Goal: Task Accomplishment & Management: Manage account settings

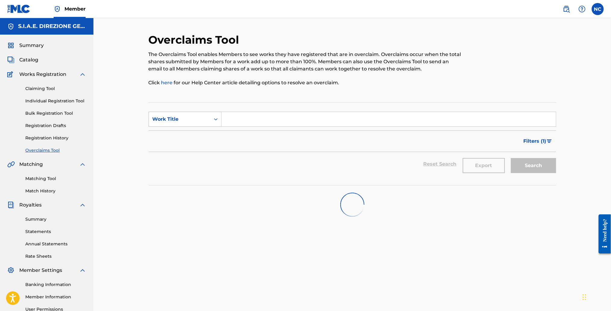
click at [190, 116] on div "Work Title" at bounding box center [179, 119] width 54 height 7
click at [186, 149] on div "Overclaim ID" at bounding box center [185, 149] width 72 height 15
click at [241, 124] on input "Search Form" at bounding box center [388, 119] width 334 height 14
type input "23139"
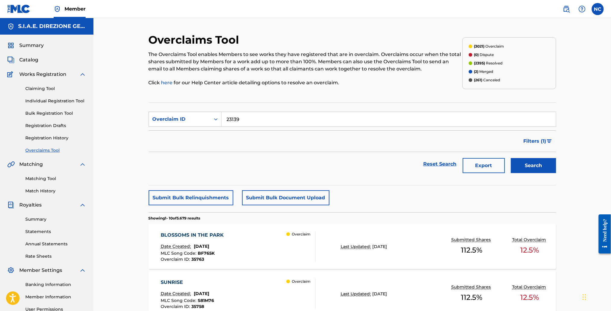
click at [531, 166] on button "Search" at bounding box center [533, 165] width 45 height 15
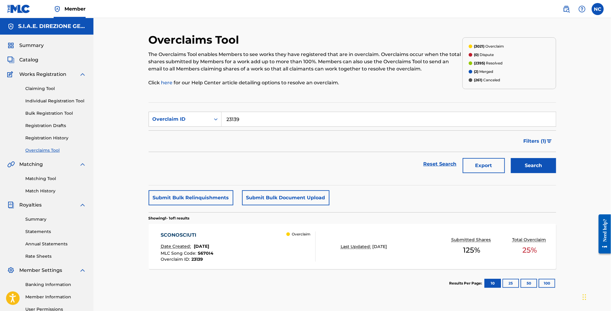
click at [281, 242] on div "SCONOSCIUTI Date Created: [DATE] MLC Song Code : S670I4 Overclaim ID : 23139 Ov…" at bounding box center [238, 247] width 155 height 30
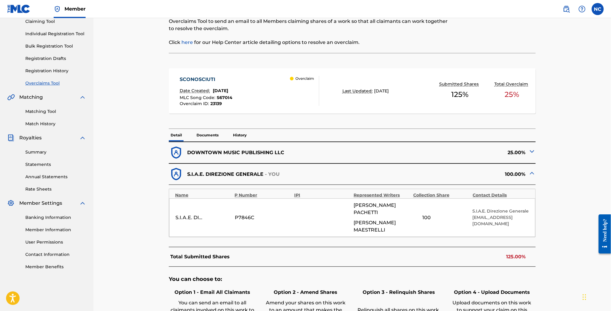
scroll to position [135, 0]
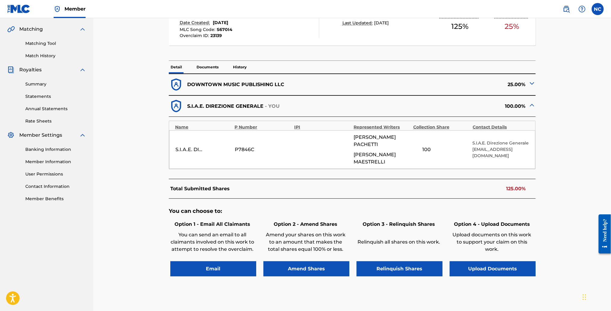
click at [531, 82] on img at bounding box center [531, 83] width 7 height 7
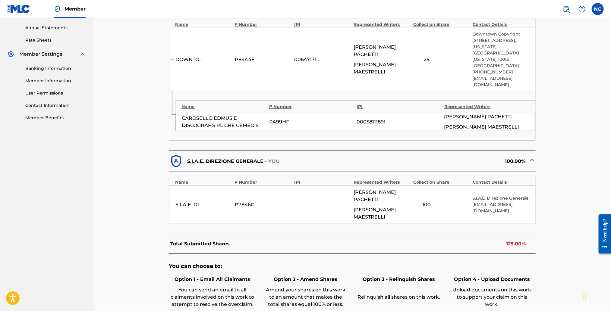
scroll to position [285, 0]
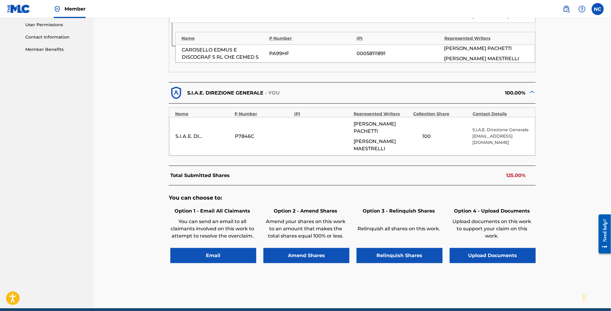
click at [322, 248] on button "Amend Shares" at bounding box center [306, 255] width 86 height 15
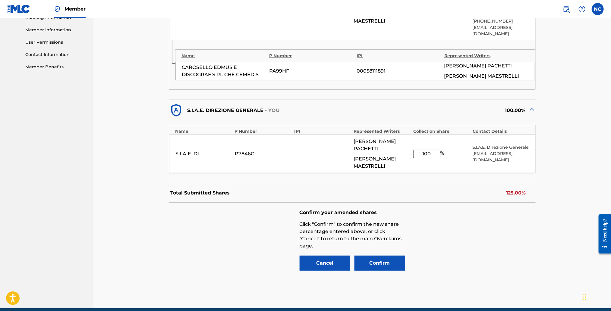
drag, startPoint x: 435, startPoint y: 136, endPoint x: 413, endPoint y: 136, distance: 22.0
click at [413, 150] on input "100" at bounding box center [426, 154] width 27 height 8
type input "75"
click at [396, 256] on button "Confirm" at bounding box center [379, 263] width 51 height 15
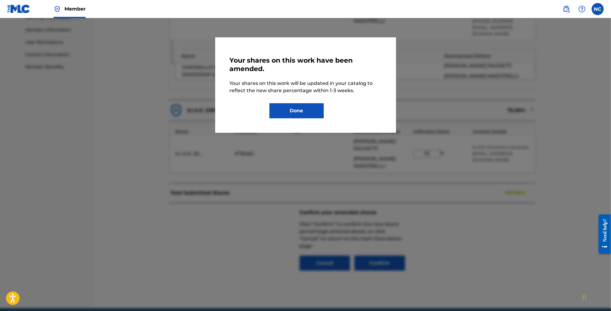
click at [280, 111] on button "Done" at bounding box center [296, 110] width 54 height 15
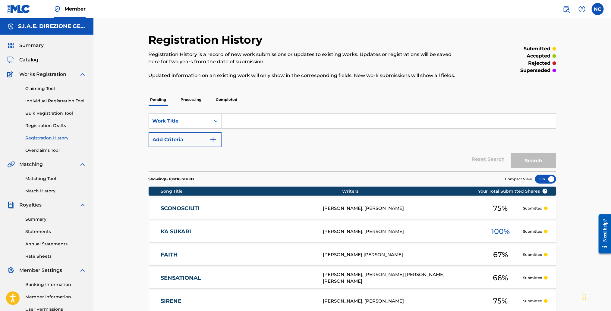
click at [187, 232] on link "KA SUKARI" at bounding box center [238, 231] width 154 height 7
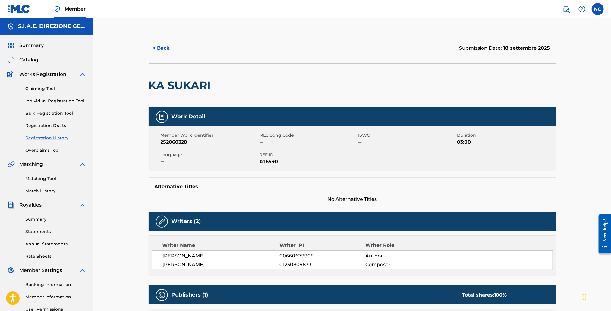
click at [157, 47] on button "< Back" at bounding box center [167, 48] width 36 height 15
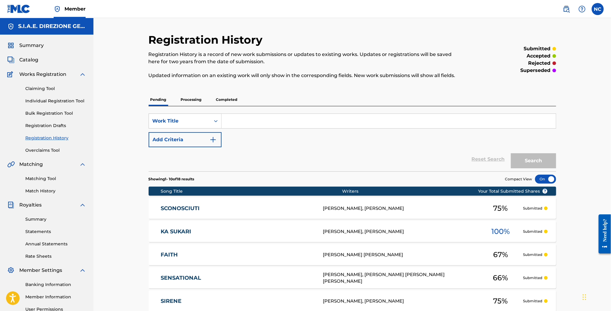
click at [44, 149] on link "Overclaims Tool" at bounding box center [55, 150] width 61 height 6
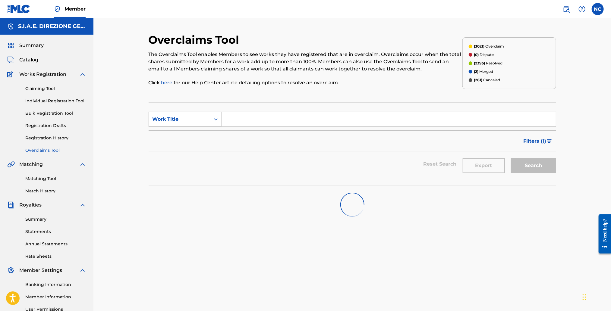
click at [158, 121] on div "Work Title" at bounding box center [179, 119] width 54 height 7
click at [173, 147] on div "Overclaim ID" at bounding box center [185, 149] width 72 height 15
click at [261, 120] on input "Search Form" at bounding box center [388, 119] width 334 height 14
type input "23144"
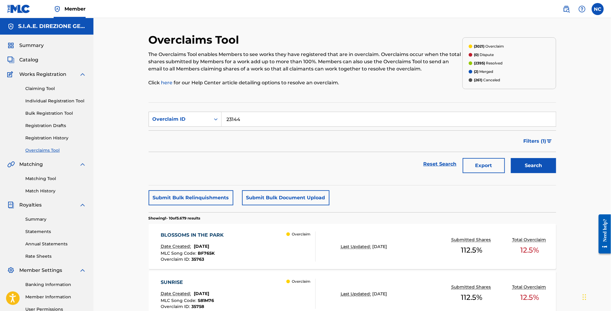
click at [539, 168] on button "Search" at bounding box center [533, 165] width 45 height 15
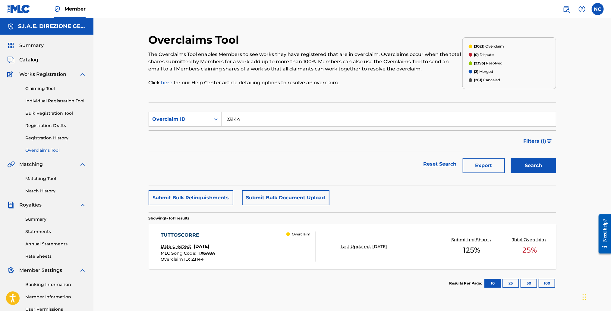
click at [194, 245] on span "[DATE]" at bounding box center [201, 246] width 15 height 5
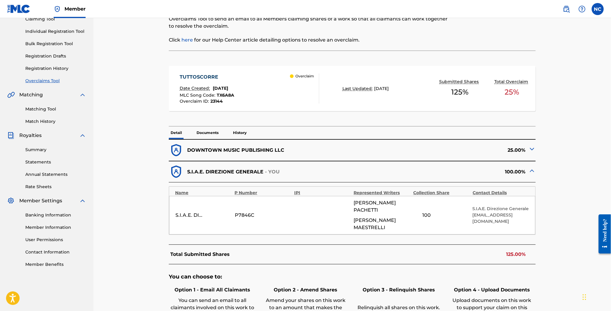
scroll to position [161, 0]
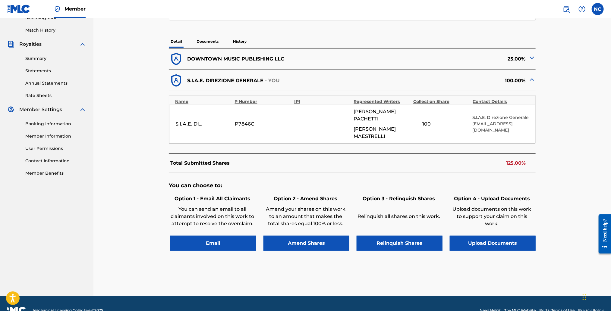
click at [292, 236] on button "Amend Shares" at bounding box center [306, 243] width 86 height 15
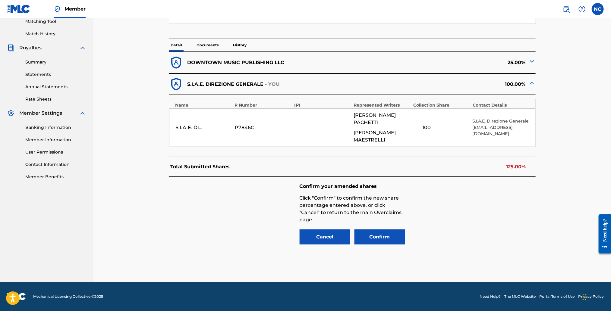
scroll to position [143, 0]
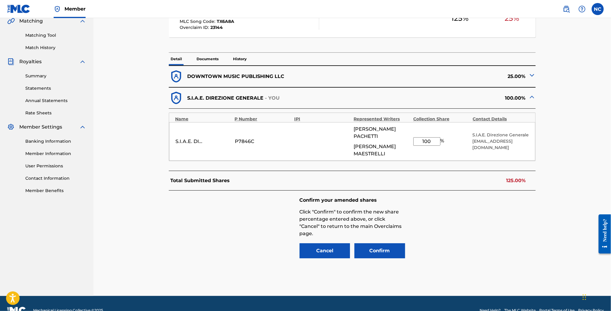
drag, startPoint x: 437, startPoint y: 136, endPoint x: 384, endPoint y: 136, distance: 53.0
click at [398, 137] on div "S.I.A.E. DIREZIONE GENERALE P7846C [PERSON_NAME] [PERSON_NAME] 100 % S.I.A.E. D…" at bounding box center [352, 141] width 366 height 39
type input "75"
click at [397, 243] on button "Confirm" at bounding box center [379, 250] width 51 height 15
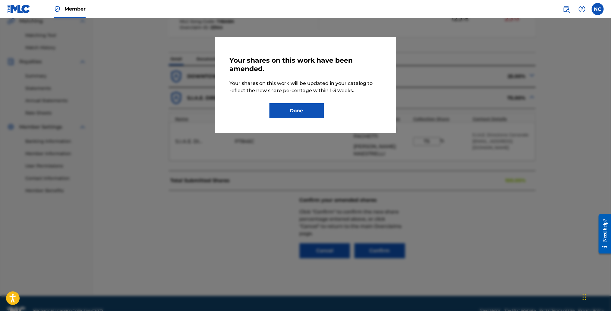
click at [304, 111] on button "Done" at bounding box center [296, 110] width 54 height 15
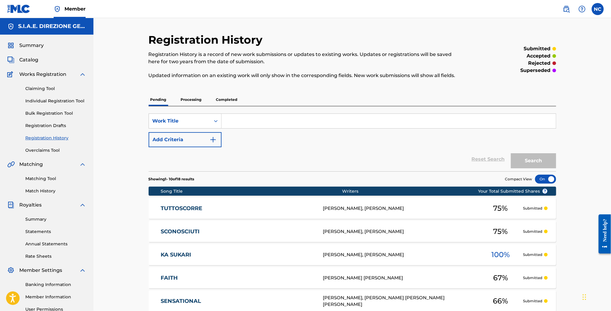
click at [44, 150] on link "Overclaims Tool" at bounding box center [55, 150] width 61 height 6
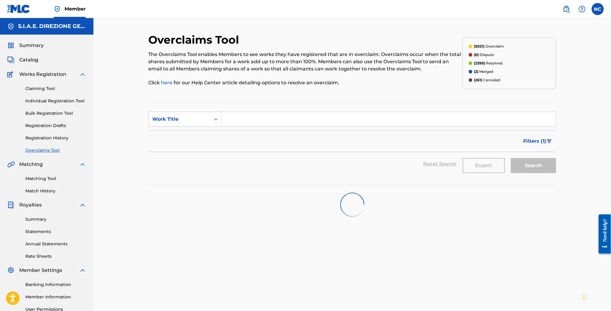
click at [187, 121] on div "Work Title" at bounding box center [179, 119] width 54 height 7
click at [183, 149] on div "Overclaim ID" at bounding box center [185, 149] width 72 height 15
click at [278, 111] on section "SearchWithCriteria472db27a-e92b-4f9f-a4fd-da1402eb42d3 Overclaim ID Filter Stat…" at bounding box center [352, 143] width 407 height 83
click at [278, 118] on input "Search Form" at bounding box center [388, 119] width 334 height 14
type input "23149"
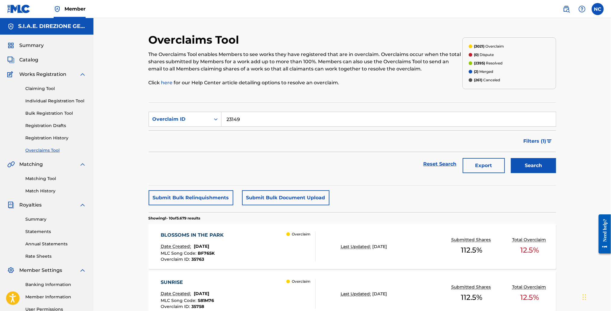
drag, startPoint x: 553, startPoint y: 164, endPoint x: 612, endPoint y: 168, distance: 59.2
click at [610, 168] on html "Accessibility Screen-Reader Guide, Feedback, and Issue Reporting | New window C…" at bounding box center [305, 155] width 611 height 311
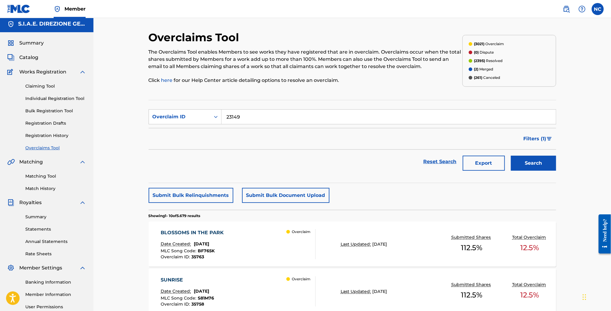
scroll to position [90, 0]
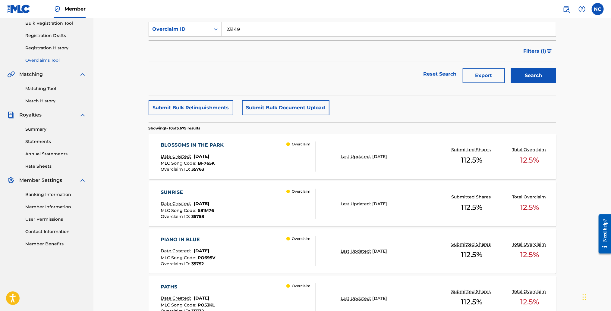
click at [540, 71] on button "Search" at bounding box center [533, 75] width 45 height 15
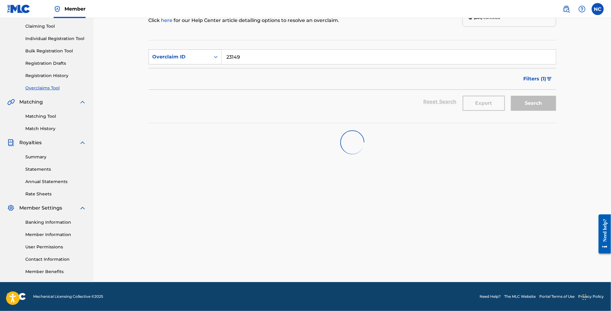
scroll to position [62, 0]
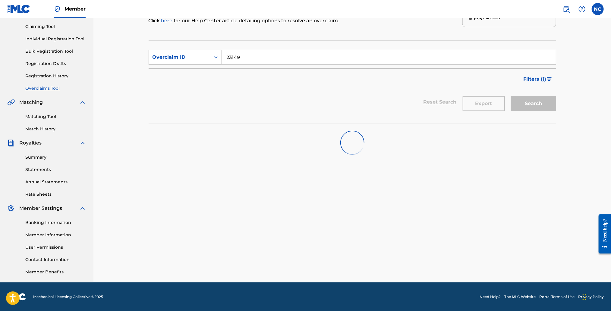
click at [540, 71] on div "Filters ( 1 )" at bounding box center [538, 78] width 36 height 18
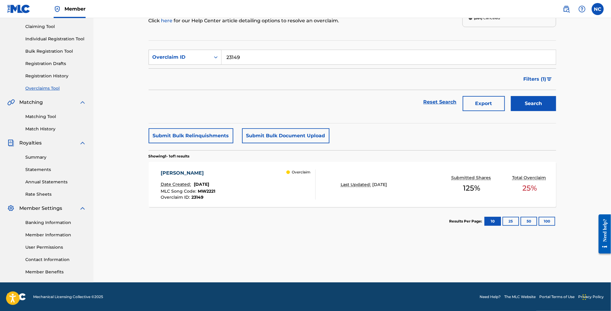
click at [278, 183] on div "[PERSON_NAME] Date Created: [DATE] MLC Song Code : MW2221 Overclaim ID : 23149 …" at bounding box center [238, 185] width 155 height 30
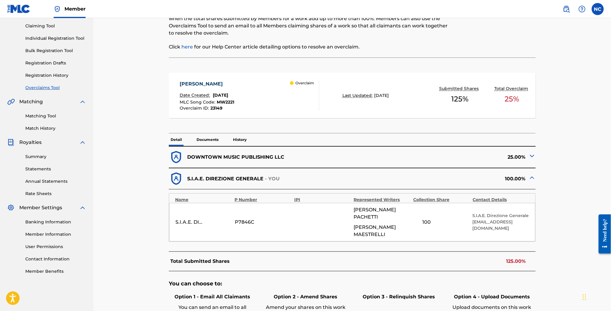
scroll to position [161, 0]
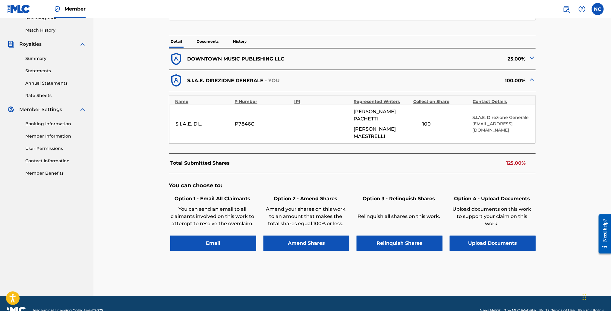
click at [307, 236] on button "Amend Shares" at bounding box center [306, 243] width 86 height 15
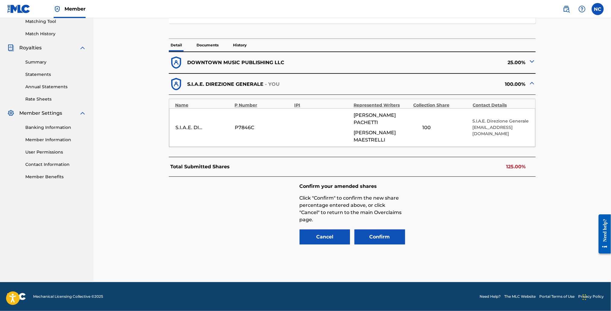
scroll to position [143, 0]
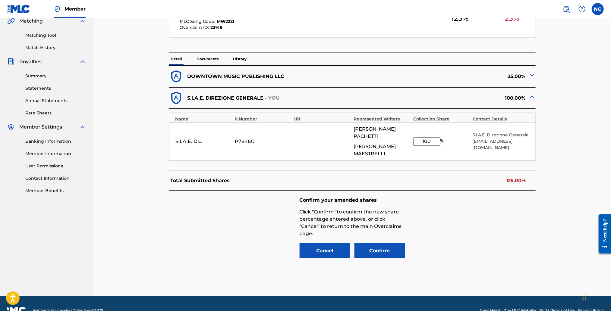
drag, startPoint x: 435, startPoint y: 134, endPoint x: 381, endPoint y: 135, distance: 53.6
click at [383, 135] on div "S.I.A.E. DIREZIONE GENERALE P7846C [PERSON_NAME] [PERSON_NAME] 100 % S.I.A.E. D…" at bounding box center [352, 141] width 366 height 39
type input "75"
click at [371, 243] on button "Confirm" at bounding box center [379, 250] width 51 height 15
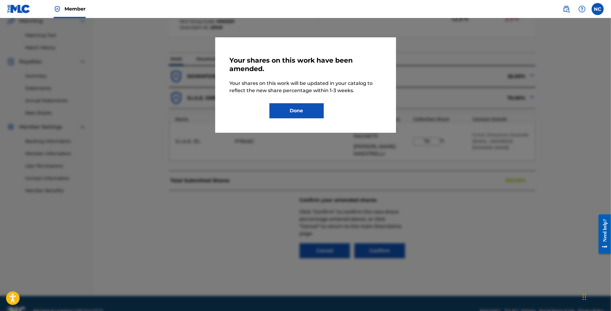
click at [287, 117] on button "Done" at bounding box center [296, 110] width 54 height 15
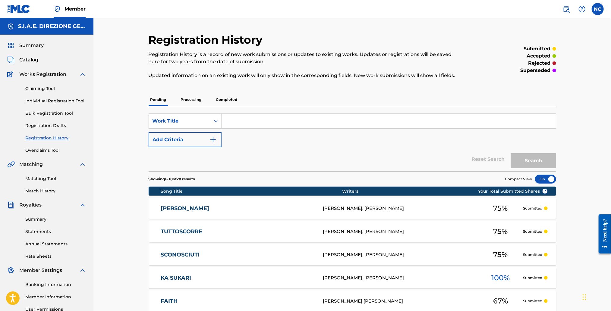
click at [57, 150] on link "Overclaims Tool" at bounding box center [55, 150] width 61 height 6
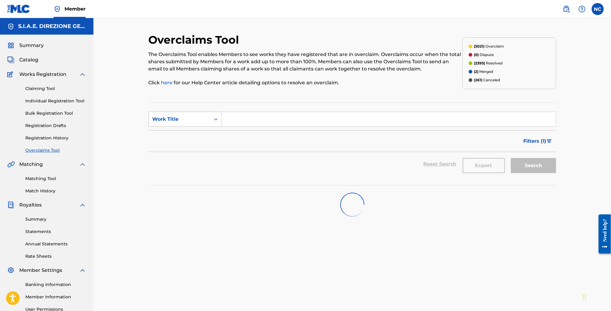
click at [172, 124] on div "Work Title" at bounding box center [179, 119] width 61 height 11
click at [174, 152] on div "Overclaim ID" at bounding box center [185, 149] width 72 height 15
click at [236, 124] on input "Search Form" at bounding box center [388, 119] width 334 height 14
type input "23148"
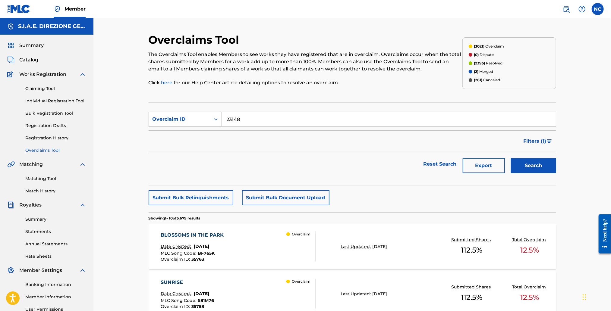
click at [533, 164] on button "Search" at bounding box center [533, 165] width 45 height 15
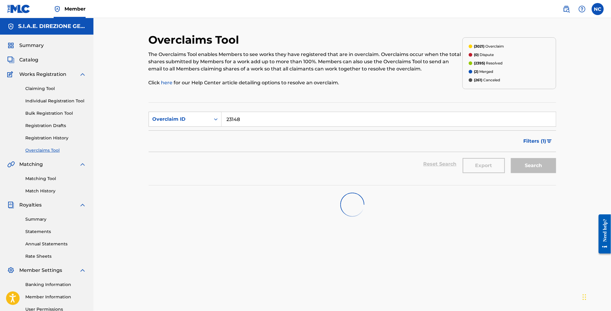
scroll to position [62, 0]
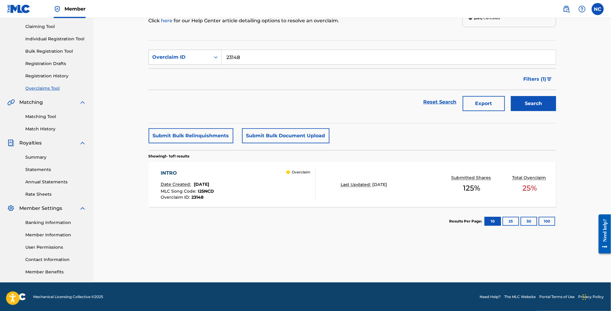
click at [209, 177] on div "INTRO Date Created: [DATE] MLC Song Code : I25NCD Overclaim ID : 23148" at bounding box center [187, 185] width 53 height 30
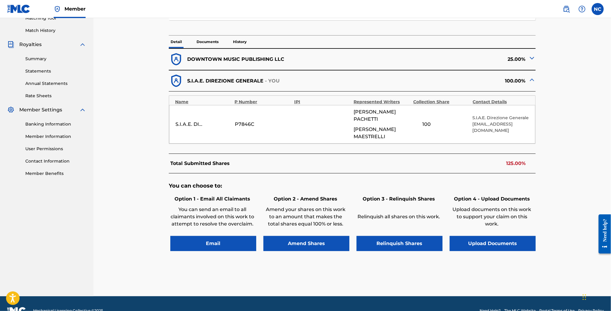
scroll to position [161, 0]
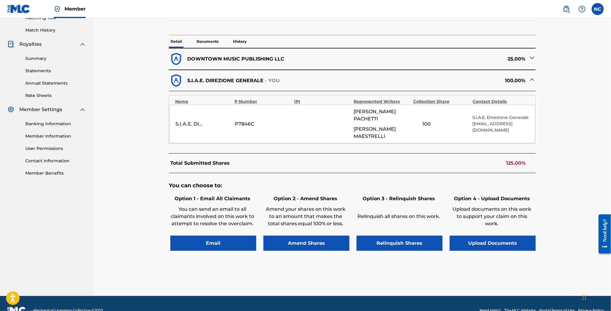
click at [308, 236] on button "Amend Shares" at bounding box center [306, 243] width 86 height 15
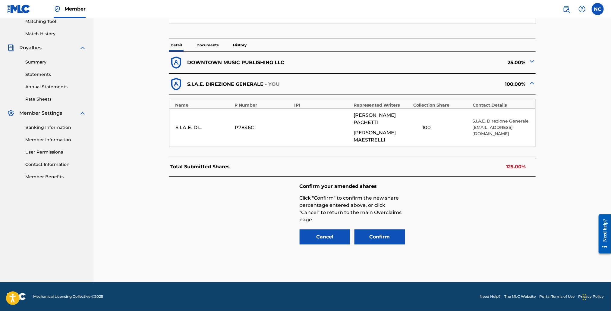
scroll to position [143, 0]
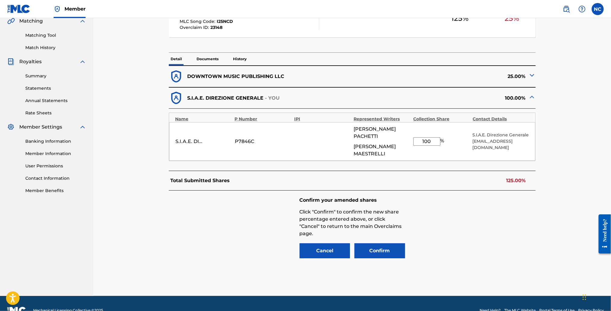
drag, startPoint x: 434, startPoint y: 133, endPoint x: 312, endPoint y: 141, distance: 122.9
click at [312, 141] on div "S.I.A.E. DIREZIONE GENERALE P7846C [PERSON_NAME] [PERSON_NAME] 100 % S.I.A.E. D…" at bounding box center [352, 141] width 366 height 39
type input "75"
click at [374, 243] on button "Confirm" at bounding box center [379, 250] width 51 height 15
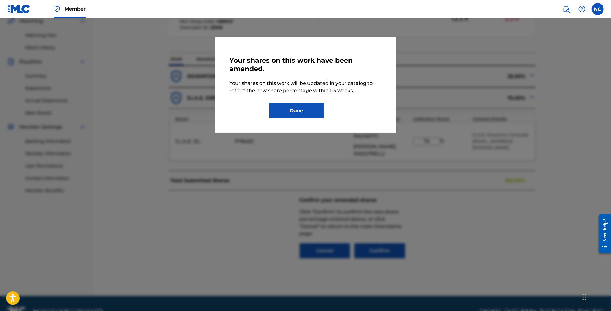
click at [296, 107] on button "Done" at bounding box center [296, 110] width 54 height 15
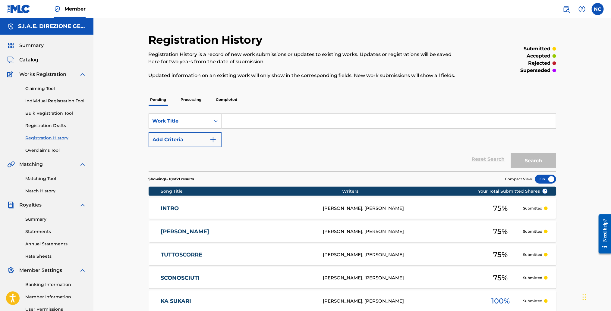
click at [47, 148] on link "Overclaims Tool" at bounding box center [55, 150] width 61 height 6
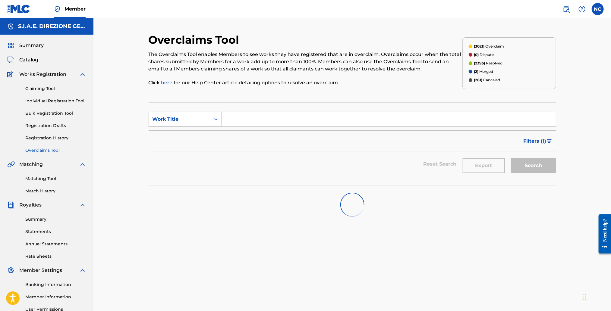
click at [180, 120] on div "Work Title" at bounding box center [179, 119] width 54 height 7
drag, startPoint x: 183, startPoint y: 147, endPoint x: 229, endPoint y: 130, distance: 49.6
click at [183, 148] on div "Overclaim ID" at bounding box center [185, 149] width 72 height 15
drag, startPoint x: 229, startPoint y: 130, endPoint x: 247, endPoint y: 121, distance: 20.6
click at [247, 121] on input "Search Form" at bounding box center [388, 119] width 334 height 14
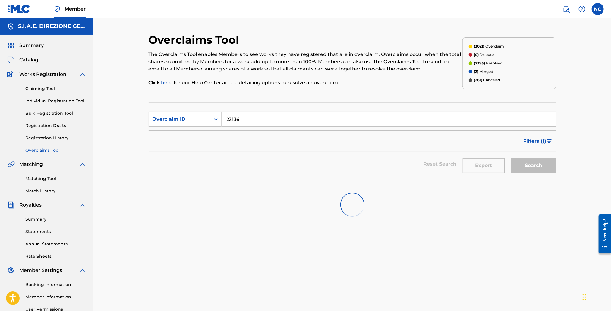
type input "23136"
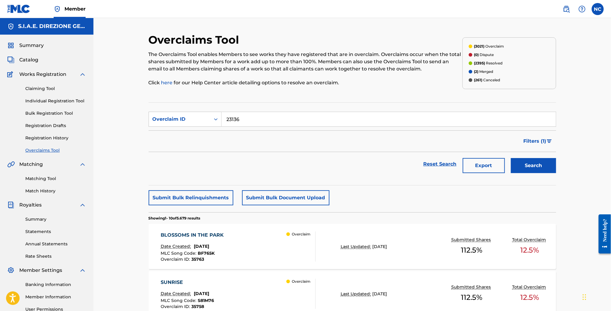
click at [516, 166] on button "Search" at bounding box center [533, 165] width 45 height 15
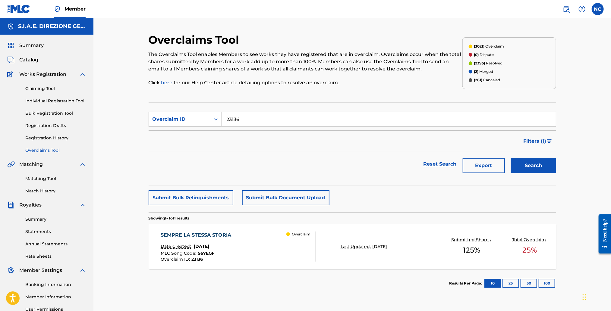
click at [233, 242] on div "SEMPRE LA STESSA STORIA Date Created: [DATE] MLC Song Code : S67EGF Overclaim I…" at bounding box center [198, 247] width 74 height 30
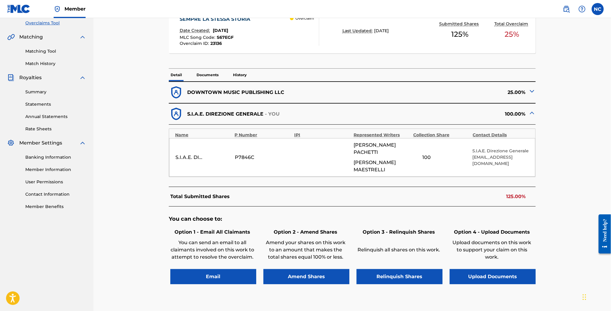
scroll to position [161, 0]
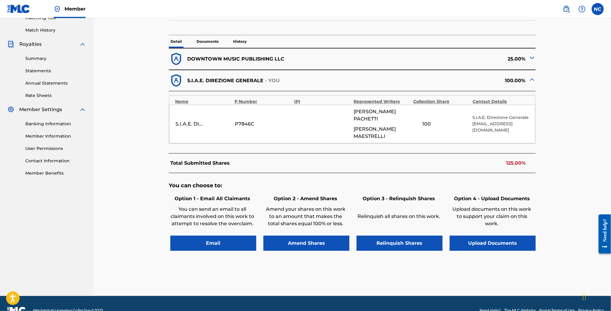
click at [311, 236] on button "Amend Shares" at bounding box center [306, 243] width 86 height 15
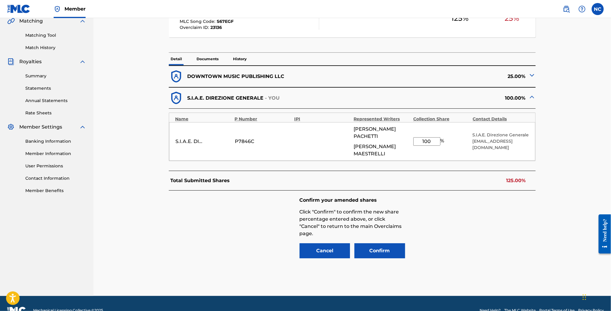
drag, startPoint x: 432, startPoint y: 134, endPoint x: 384, endPoint y: 137, distance: 48.6
click at [384, 137] on div "S.I.A.E. DIREZIONE GENERALE P7846C [PERSON_NAME] [PERSON_NAME] 100 % S.I.A.E. D…" at bounding box center [352, 141] width 366 height 39
type input "75"
click at [395, 243] on button "Confirm" at bounding box center [379, 250] width 51 height 15
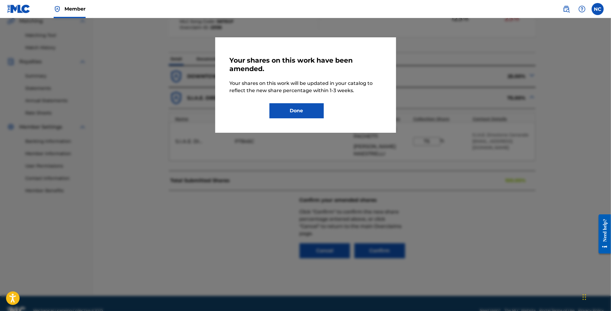
click at [303, 108] on button "Done" at bounding box center [296, 110] width 54 height 15
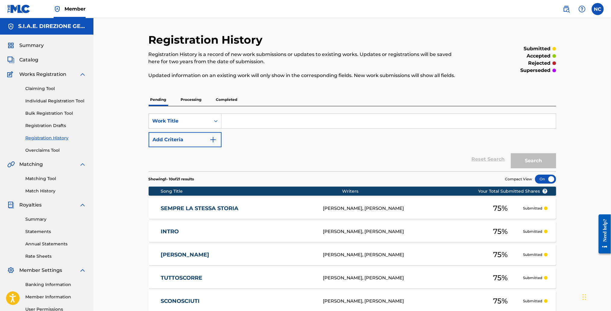
click at [54, 149] on link "Overclaims Tool" at bounding box center [55, 150] width 61 height 6
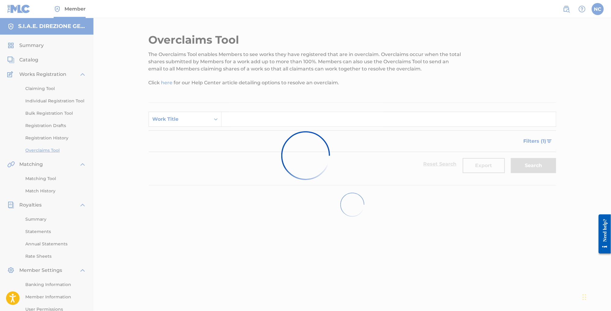
click at [202, 122] on div at bounding box center [305, 155] width 611 height 311
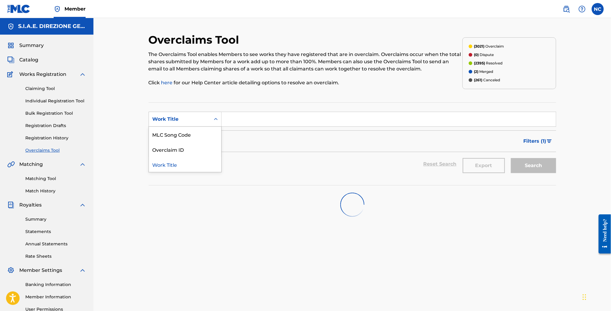
click at [181, 122] on div "Work Title" at bounding box center [179, 119] width 54 height 7
click at [178, 146] on div "Overclaim ID" at bounding box center [185, 149] width 72 height 15
click at [273, 121] on input "Search Form" at bounding box center [388, 119] width 334 height 14
paste input "250790932"
type input "250790932"
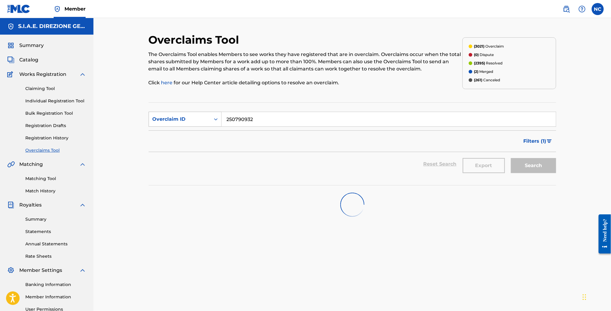
drag, startPoint x: 207, startPoint y: 119, endPoint x: 163, endPoint y: 120, distance: 44.3
click at [163, 120] on div "SearchWithCriteria1b947bf1-9570-40c9-b590-43b245ff0a06 Overclaim ID 250790932" at bounding box center [352, 119] width 407 height 15
click at [293, 118] on input "Search Form" at bounding box center [388, 119] width 334 height 14
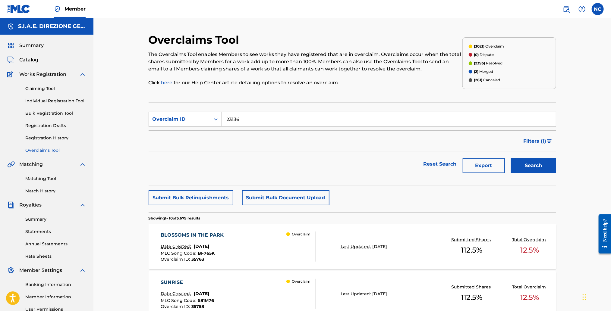
type input "23136"
click at [511, 158] on button "Search" at bounding box center [533, 165] width 45 height 15
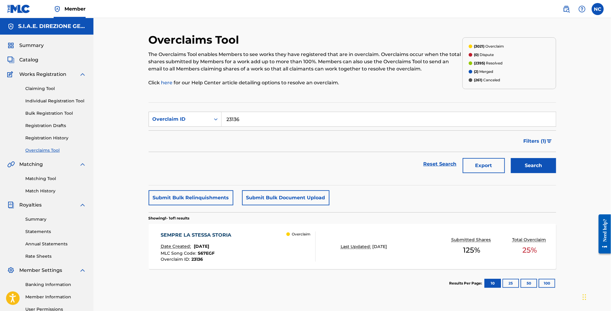
click at [235, 237] on div "SEMPRE LA STESSA STORIA Date Created: [DATE] MLC Song Code : S67EGF Overclaim I…" at bounding box center [238, 247] width 155 height 30
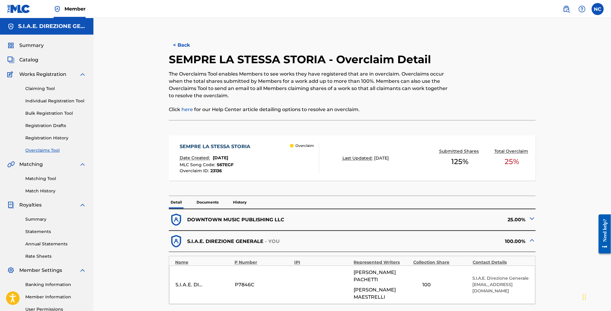
scroll to position [161, 0]
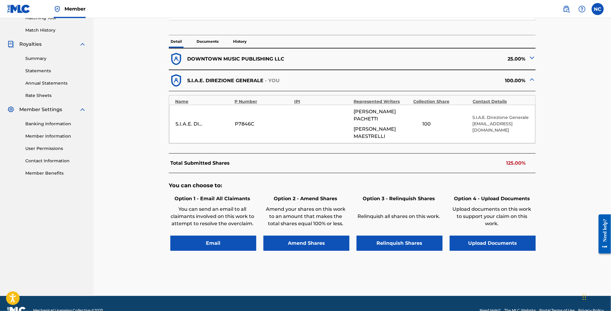
click at [530, 58] on img at bounding box center [531, 57] width 7 height 7
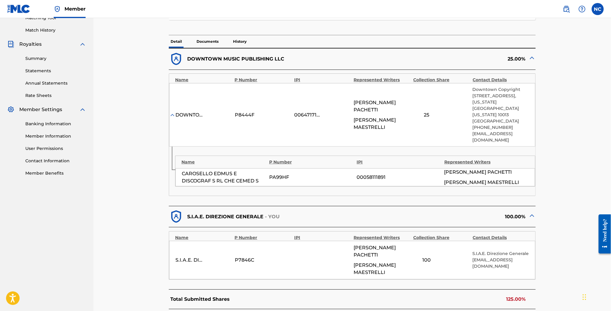
click at [530, 58] on img at bounding box center [531, 57] width 7 height 7
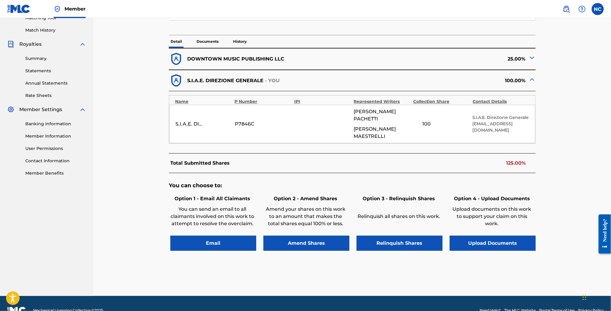
click at [315, 236] on button "Amend Shares" at bounding box center [306, 243] width 86 height 15
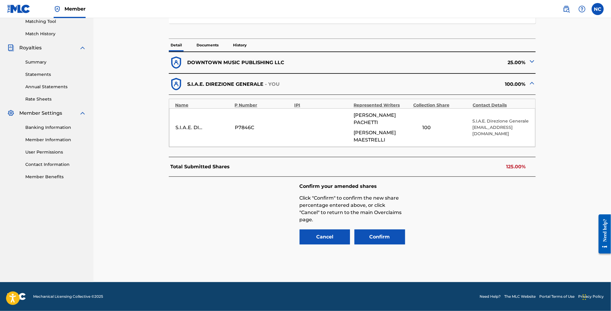
scroll to position [143, 0]
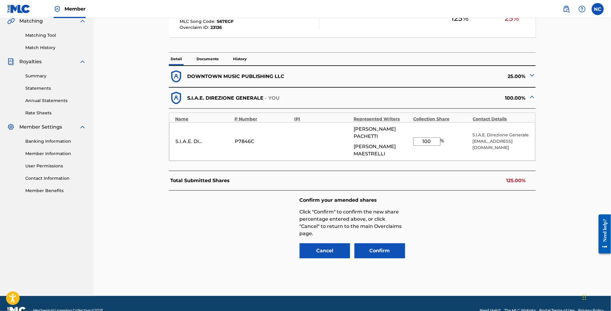
drag, startPoint x: 439, startPoint y: 133, endPoint x: 413, endPoint y: 137, distance: 26.4
click at [413, 137] on input "100" at bounding box center [426, 141] width 27 height 8
type input "75"
click at [378, 243] on button "Confirm" at bounding box center [379, 250] width 51 height 15
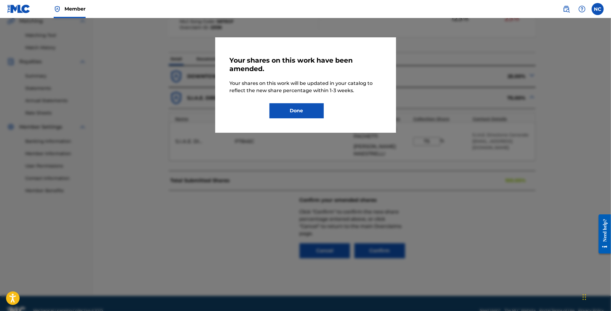
click at [310, 111] on button "Done" at bounding box center [296, 110] width 54 height 15
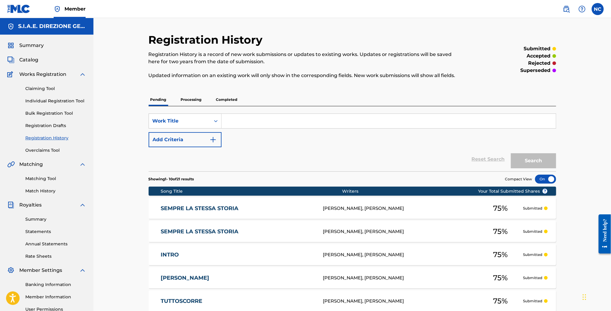
click at [44, 147] on div "Claiming Tool Individual Registration Tool Bulk Registration Tool Registration …" at bounding box center [46, 116] width 79 height 76
click at [52, 151] on link "Overclaims Tool" at bounding box center [55, 150] width 61 height 6
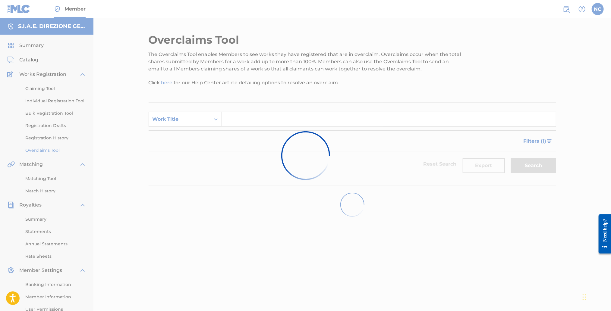
click at [178, 119] on div at bounding box center [305, 155] width 611 height 311
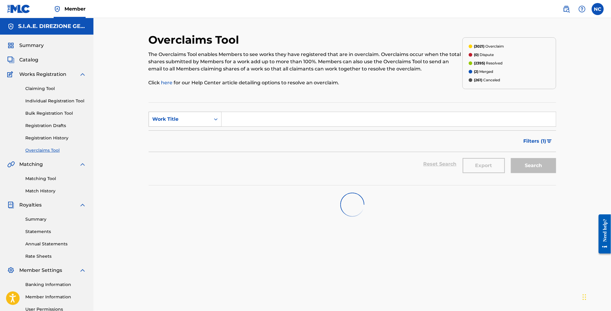
click at [177, 121] on div "Work Title" at bounding box center [179, 119] width 54 height 7
click at [179, 147] on div "Overclaim ID" at bounding box center [185, 149] width 72 height 15
click at [258, 118] on input "Search Form" at bounding box center [388, 119] width 334 height 14
paste input "23146"
type input "23146"
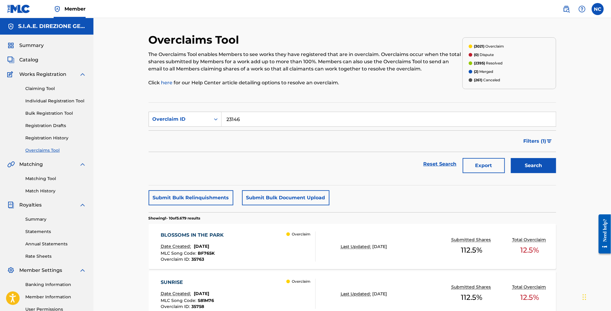
click at [543, 171] on button "Search" at bounding box center [533, 165] width 45 height 15
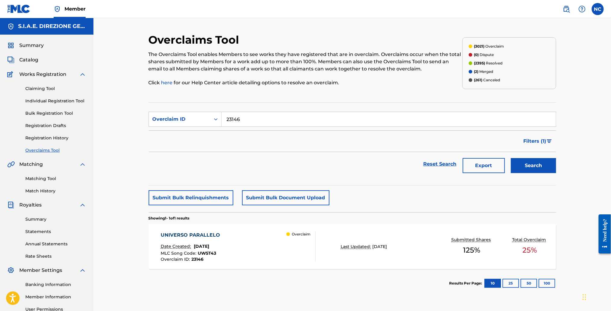
click at [235, 244] on div "UNIVERSO PARALLELO Date Created: [DATE] MLC Song Code : UW5T43 Overclaim ID : 2…" at bounding box center [238, 247] width 155 height 30
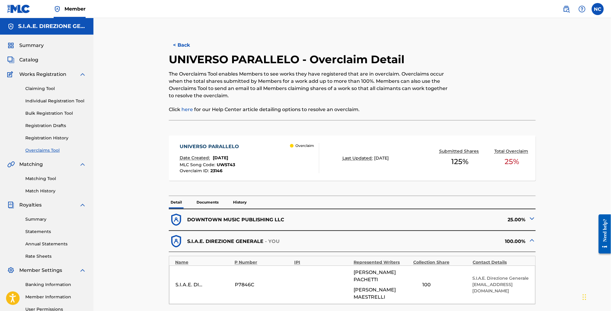
scroll to position [135, 0]
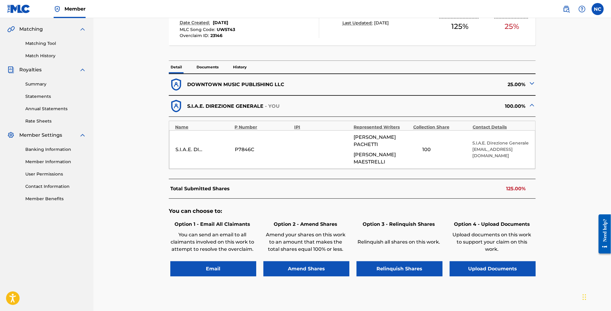
click at [319, 262] on button "Amend Shares" at bounding box center [306, 269] width 86 height 15
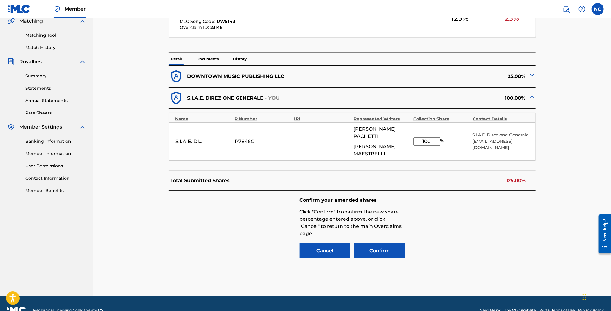
drag, startPoint x: 431, startPoint y: 133, endPoint x: 369, endPoint y: 136, distance: 61.5
click at [369, 136] on div "S.I.A.E. DIREZIONE GENERALE P7846C [PERSON_NAME] [PERSON_NAME] 100 % S.I.A.E. D…" at bounding box center [352, 141] width 366 height 39
type input "75"
click at [390, 243] on button "Confirm" at bounding box center [379, 250] width 51 height 15
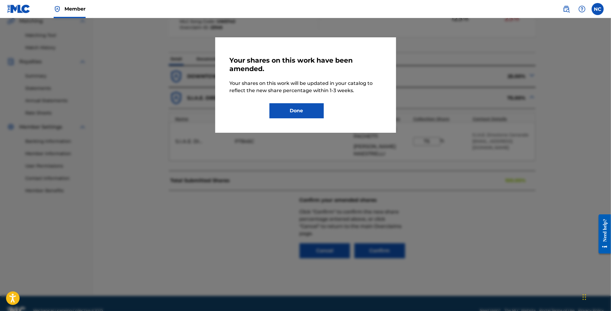
click at [289, 115] on button "Done" at bounding box center [296, 110] width 54 height 15
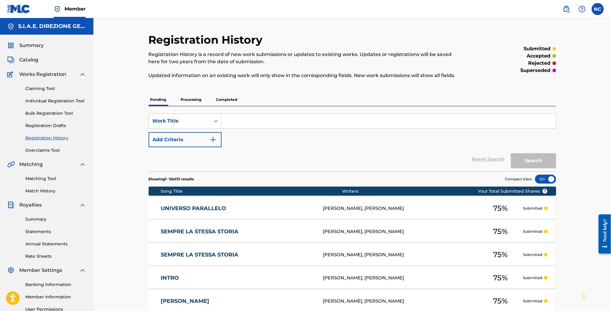
click at [52, 150] on link "Overclaims Tool" at bounding box center [55, 150] width 61 height 6
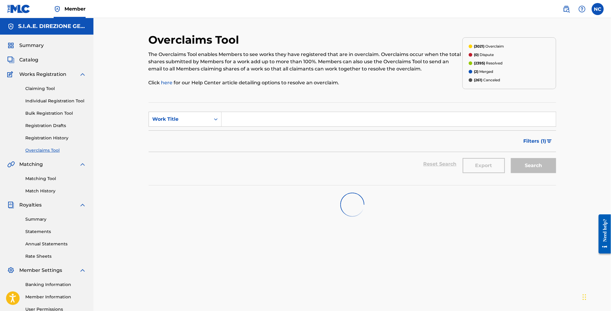
click at [245, 121] on input "Search Form" at bounding box center [388, 119] width 334 height 14
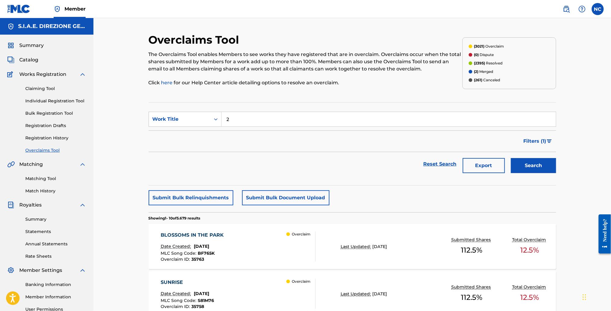
type input "2"
click at [530, 165] on button "Search" at bounding box center [533, 165] width 45 height 15
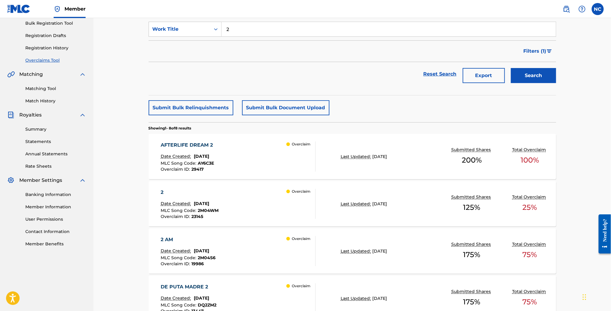
click at [248, 208] on div "2 Date Created: [DATE] MLC Song Code : 2M04WM Overclaim ID : 23145 Overclaim" at bounding box center [238, 204] width 155 height 30
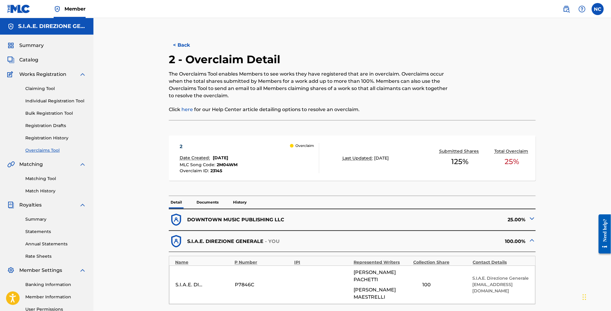
scroll to position [135, 0]
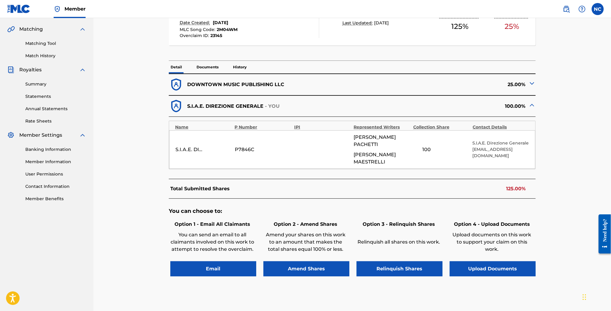
click at [531, 83] on img at bounding box center [531, 83] width 7 height 7
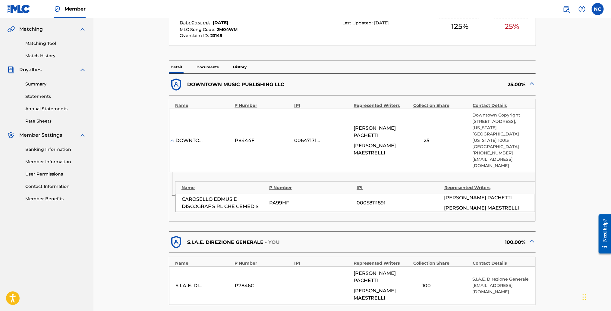
scroll to position [271, 0]
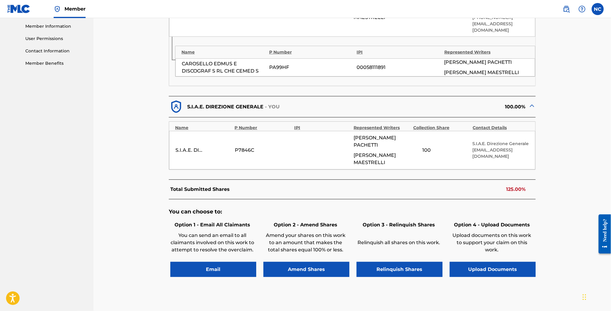
click at [323, 262] on button "Amend Shares" at bounding box center [306, 269] width 86 height 15
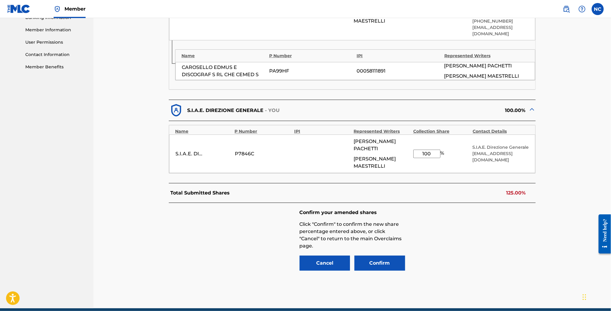
drag, startPoint x: 431, startPoint y: 134, endPoint x: 380, endPoint y: 135, distance: 50.3
click at [380, 135] on div "S.I.A.E. DIREZIONE GENERALE P7846C [PERSON_NAME] [PERSON_NAME] 100 % S.I.A.E. D…" at bounding box center [352, 154] width 366 height 39
type input "75"
click at [397, 256] on button "Confirm" at bounding box center [379, 263] width 51 height 15
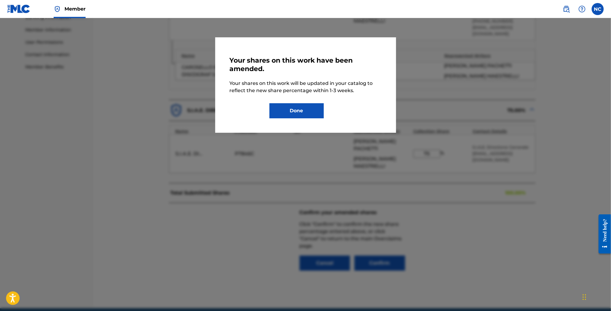
click at [311, 116] on button "Done" at bounding box center [296, 110] width 54 height 15
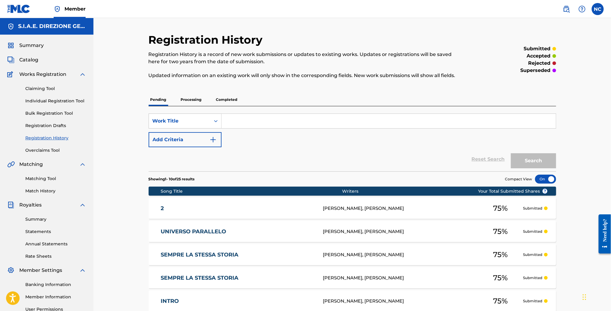
click at [44, 150] on link "Overclaims Tool" at bounding box center [55, 150] width 61 height 6
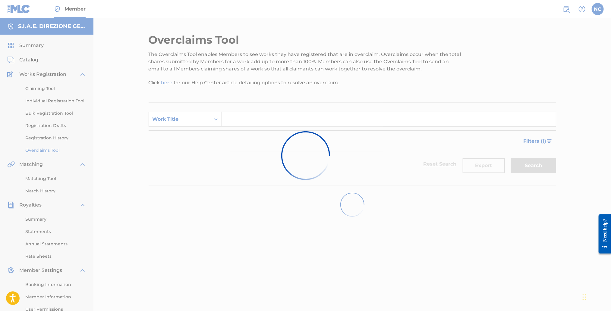
click at [176, 121] on div at bounding box center [305, 155] width 611 height 311
click at [174, 117] on div at bounding box center [305, 155] width 611 height 311
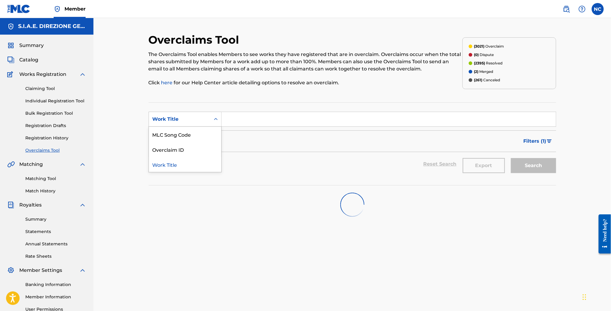
click at [173, 123] on div "Work Title" at bounding box center [179, 119] width 61 height 11
click at [173, 147] on div "Overclaim ID" at bounding box center [185, 149] width 72 height 15
click at [241, 119] on input "Search Form" at bounding box center [388, 119] width 334 height 14
paste input "18089"
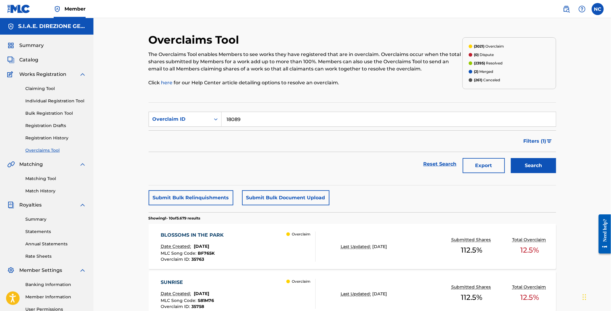
type input "18089"
click at [535, 169] on button "Search" at bounding box center [533, 165] width 45 height 15
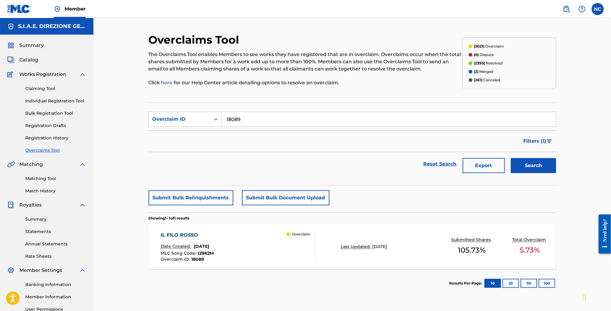
click at [205, 235] on div "IL FILO ROSSO" at bounding box center [187, 235] width 53 height 7
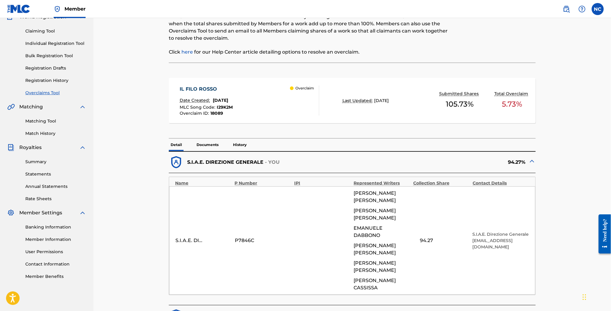
scroll to position [90, 0]
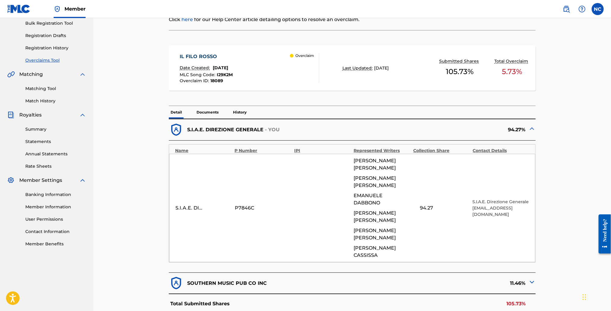
click at [528, 279] on img at bounding box center [531, 282] width 7 height 7
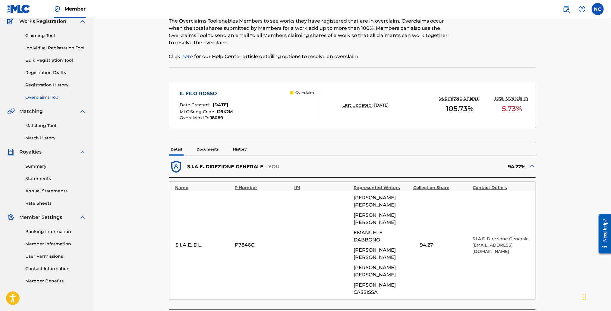
scroll to position [0, 0]
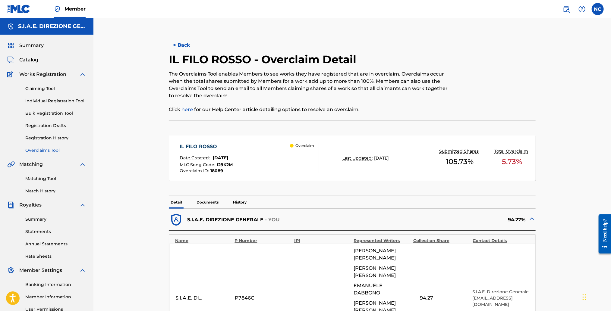
click at [177, 45] on button "< Back" at bounding box center [187, 45] width 36 height 15
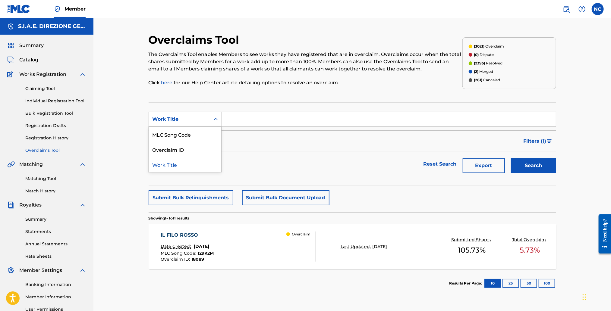
click at [202, 122] on div "Work Title" at bounding box center [179, 119] width 54 height 7
click at [183, 161] on div "Work Title" at bounding box center [185, 164] width 72 height 15
click at [239, 117] on input "Search Form" at bounding box center [388, 119] width 334 height 14
type input "tutta l'italia"
click at [511, 158] on button "Search" at bounding box center [533, 165] width 45 height 15
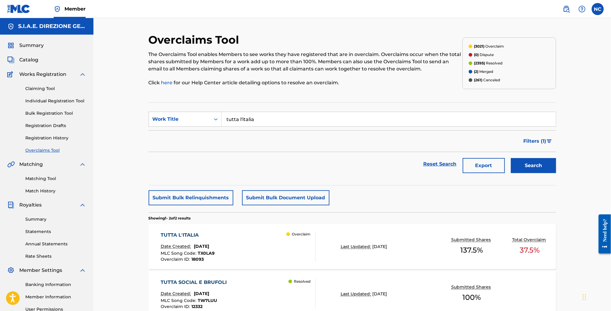
click at [215, 240] on div "TUTTA L'ITALIA Date Created: [DATE] MLC Song Code : TX0LA9 Overclaim ID : 18093" at bounding box center [188, 247] width 54 height 30
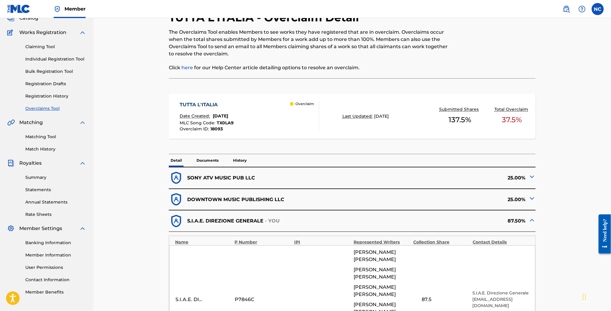
scroll to position [90, 0]
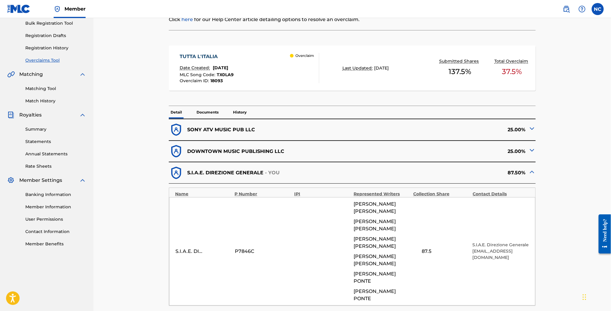
click at [531, 127] on img at bounding box center [531, 128] width 7 height 7
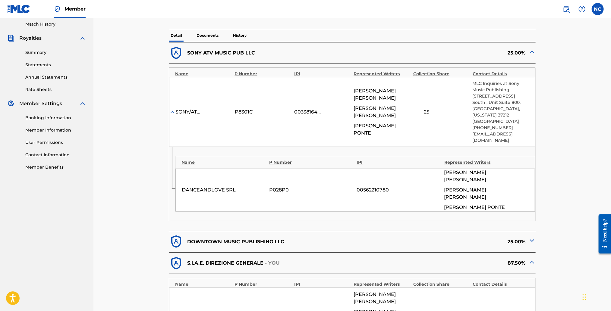
scroll to position [180, 0]
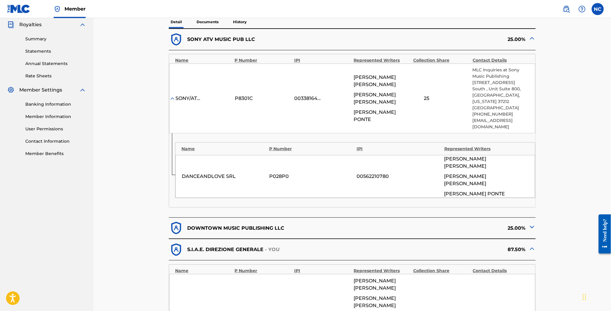
click at [531, 224] on img at bounding box center [531, 227] width 7 height 7
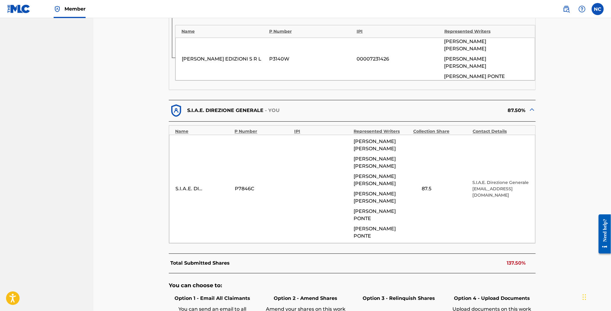
scroll to position [633, 0]
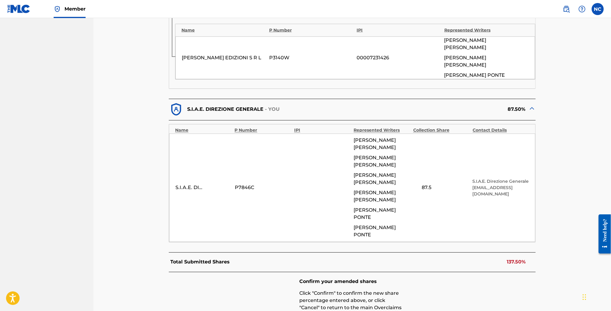
scroll to position [626, 0]
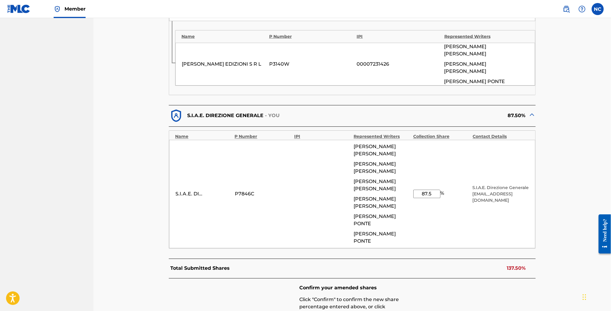
drag, startPoint x: 434, startPoint y: 107, endPoint x: 401, endPoint y: 109, distance: 32.9
click at [401, 140] on div "S.I.A.E. DIREZIONE GENERALE P7846C [PERSON_NAME] [PERSON_NAME] [PERSON_NAME] [P…" at bounding box center [352, 194] width 366 height 108
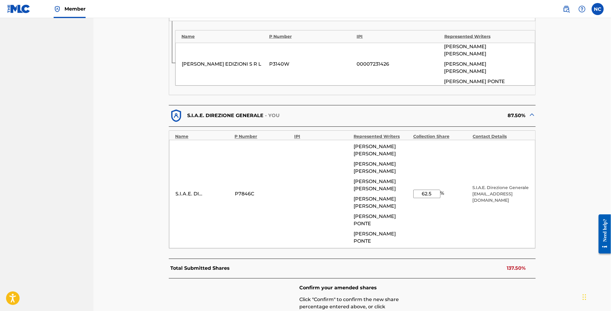
drag, startPoint x: 434, startPoint y: 105, endPoint x: 334, endPoint y: 109, distance: 100.1
click at [334, 140] on div "S.I.A.E. DIREZIONE GENERALE P7846C [PERSON_NAME] [PERSON_NAME] [PERSON_NAME] [P…" at bounding box center [352, 194] width 366 height 108
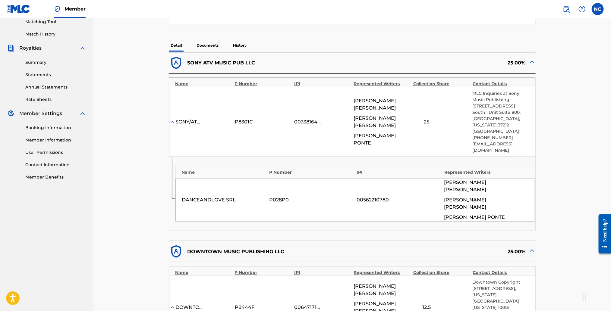
scroll to position [84, 0]
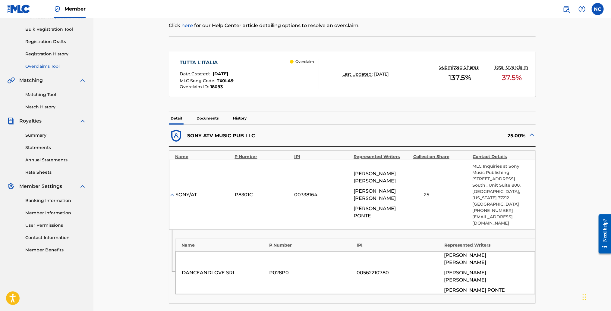
type input "50"
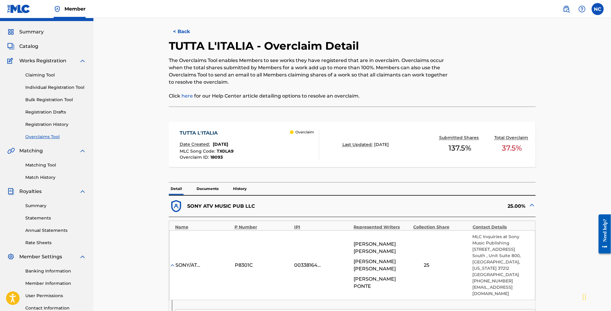
scroll to position [0, 0]
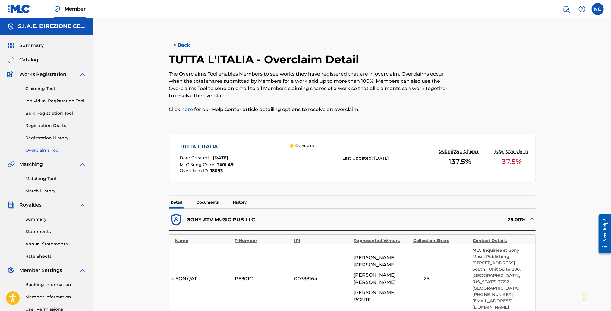
click at [176, 45] on button "< Back" at bounding box center [187, 45] width 36 height 15
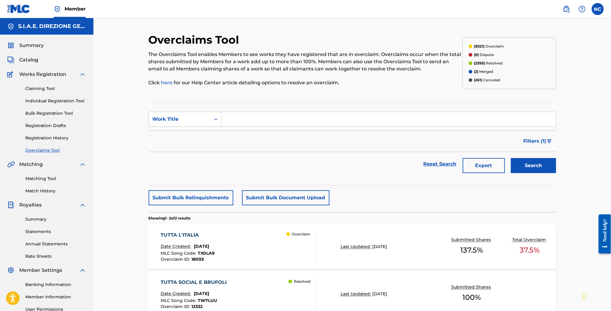
click at [29, 60] on span "Catalog" at bounding box center [28, 59] width 19 height 7
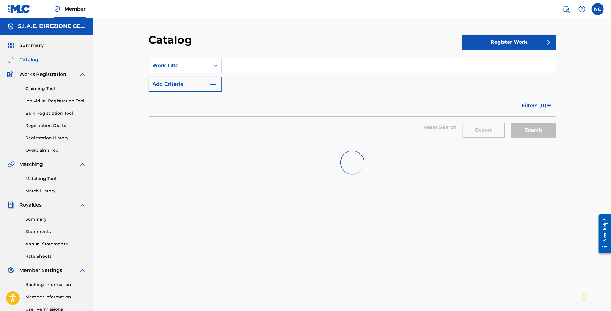
click at [34, 43] on span "Summary" at bounding box center [31, 45] width 24 height 7
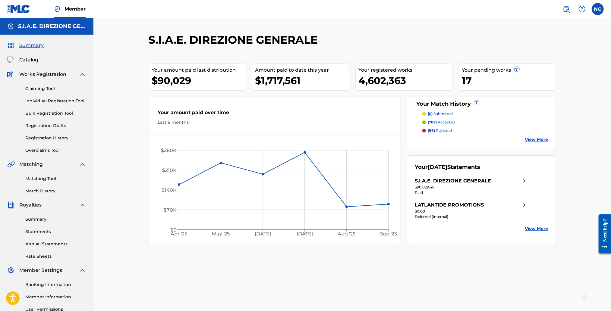
click at [569, 12] on img at bounding box center [566, 8] width 7 height 7
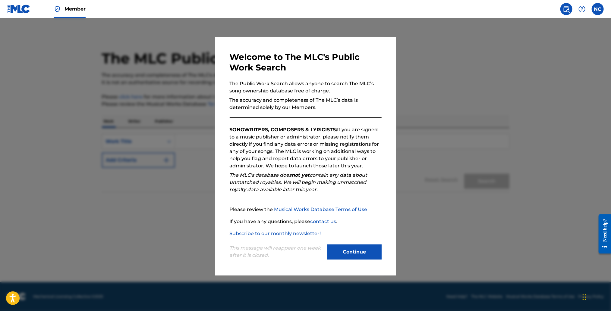
click at [368, 252] on button "Continue" at bounding box center [354, 252] width 54 height 15
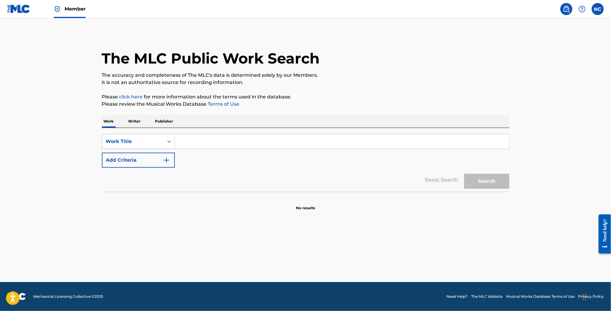
click at [164, 142] on div "Search Form" at bounding box center [169, 141] width 11 height 11
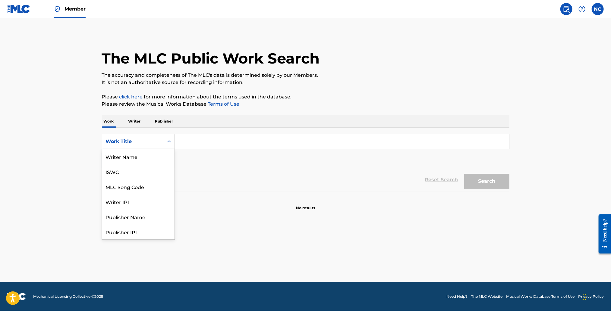
scroll to position [30, 0]
click at [158, 155] on div "MLC Song Code" at bounding box center [138, 156] width 72 height 15
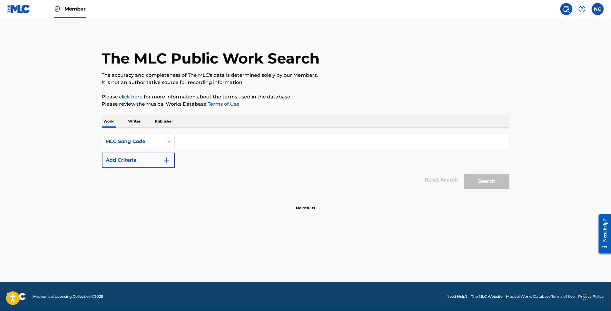
click at [252, 131] on div "SearchWithCriteria1a8eb12a-d4bf-4a87-ae8f-8ee4e6e97fba MLC Song Code Add Criter…" at bounding box center [305, 160] width 407 height 64
click at [249, 141] on input "Search Form" at bounding box center [342, 141] width 334 height 14
paste input "CJ74BI"
type input "CJ74BI"
click at [486, 180] on button "Search" at bounding box center [486, 181] width 45 height 15
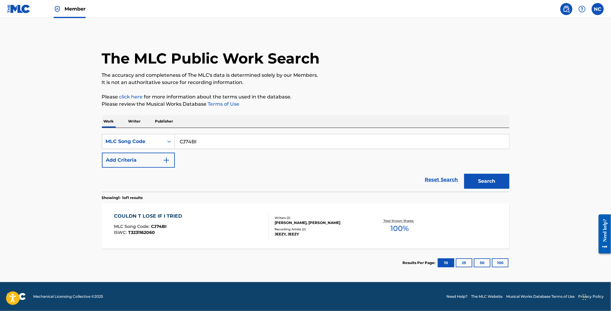
click at [203, 214] on div "COULDN T LOSE IF I TRIED MLC Song Code : CJ74BI ISWC : T3231162060" at bounding box center [191, 226] width 155 height 27
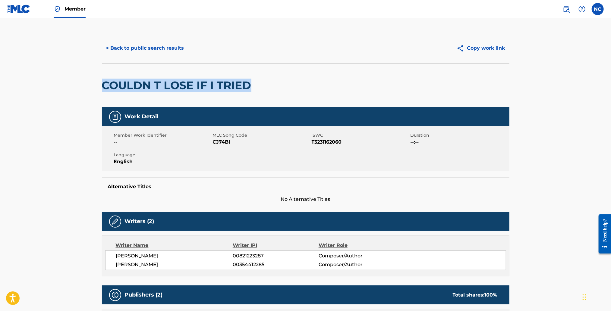
drag, startPoint x: 223, startPoint y: 81, endPoint x: 56, endPoint y: 81, distance: 167.5
click at [56, 81] on main "< Back to public search results Copy work link COULDN T LOSE IF I TRIED Work De…" at bounding box center [305, 273] width 611 height 510
copy h2 "COULDN T LOSE IF I TRIED"
click at [105, 46] on button "< Back to public search results" at bounding box center [145, 48] width 86 height 15
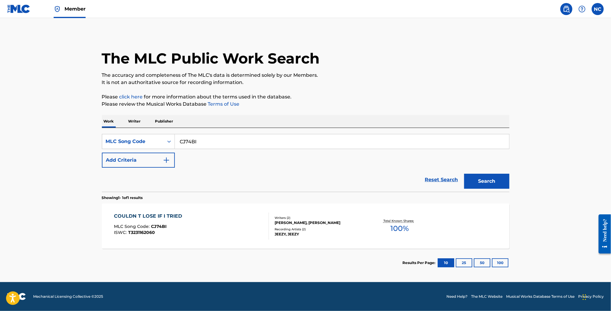
click at [27, 10] on img at bounding box center [18, 9] width 23 height 9
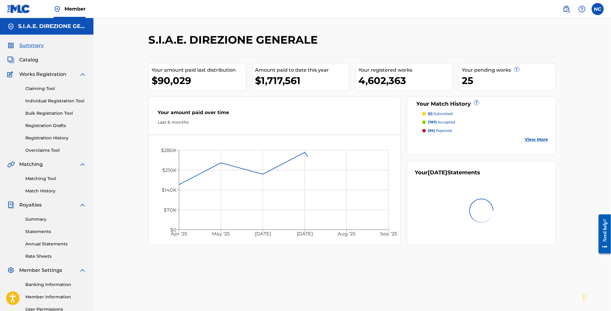
click at [33, 62] on span "Catalog" at bounding box center [28, 59] width 19 height 7
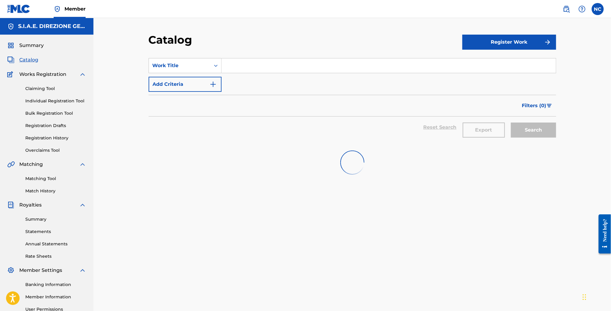
click at [255, 63] on input "Search Form" at bounding box center [388, 65] width 334 height 14
paste input "COULDN T LOSE IF I TRIED"
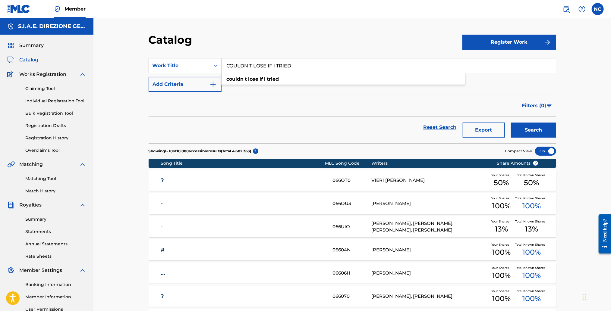
type input "COULDN T LOSE IF I TRIED"
click at [537, 127] on button "Search" at bounding box center [533, 130] width 45 height 15
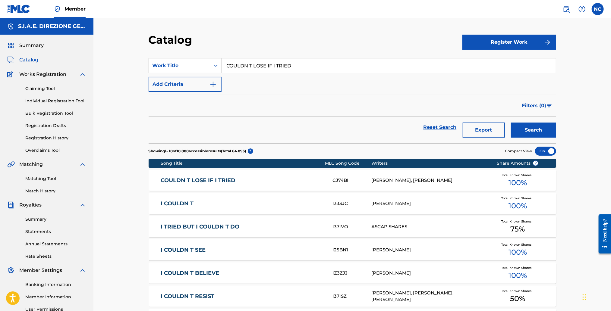
click at [230, 180] on link "COULDN T LOSE IF I TRIED" at bounding box center [243, 180] width 164 height 7
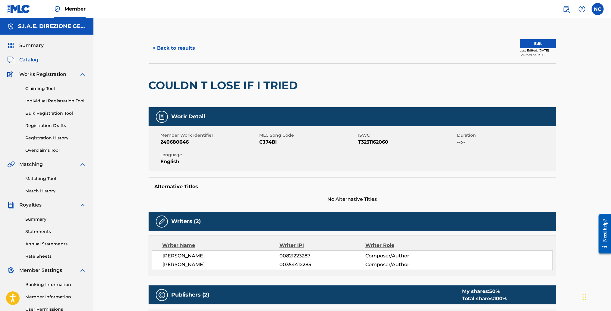
click at [154, 49] on button "< Back to results" at bounding box center [174, 48] width 51 height 15
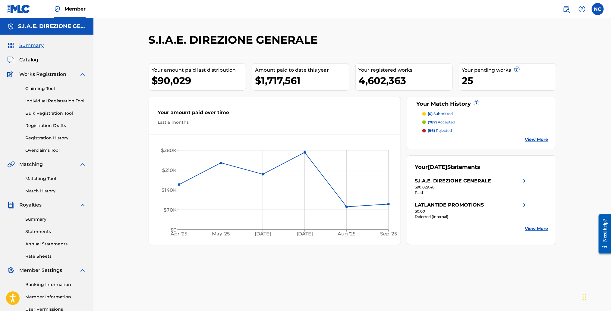
click at [568, 8] on img at bounding box center [566, 8] width 7 height 7
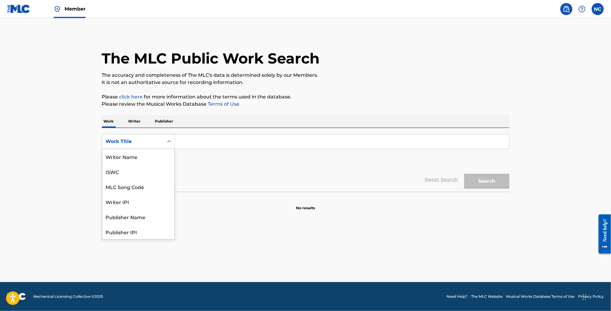
click at [146, 143] on div "Work Title" at bounding box center [133, 141] width 54 height 7
click at [146, 152] on div "MLC Song Code" at bounding box center [138, 156] width 72 height 15
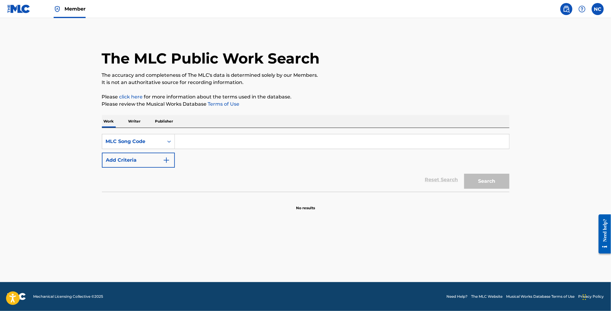
drag, startPoint x: 188, startPoint y: 150, endPoint x: 197, endPoint y: 147, distance: 9.5
click at [197, 147] on input "Search Form" at bounding box center [342, 141] width 334 height 14
paste input "CC5ZO8"
type input "CC5ZO8"
click at [492, 182] on button "Search" at bounding box center [486, 181] width 45 height 15
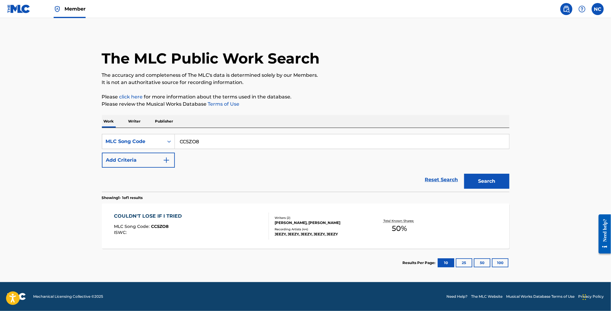
click at [181, 224] on div "COULDN'T LOSE IF I TRIED MLC Song Code : CC5ZO8 ISWC :" at bounding box center [149, 226] width 71 height 27
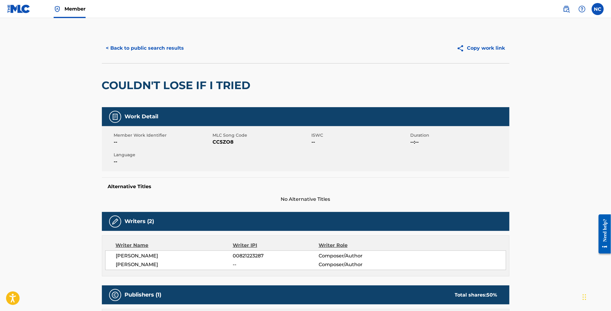
click at [107, 46] on button "< Back to public search results" at bounding box center [145, 48] width 86 height 15
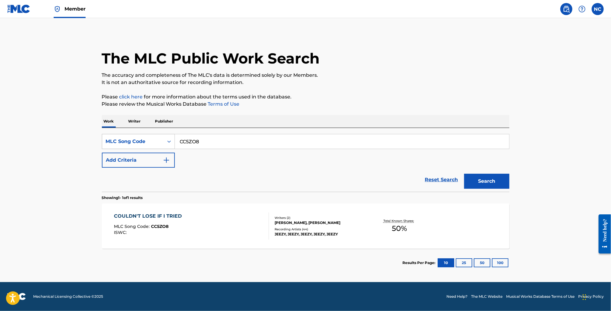
drag, startPoint x: 208, startPoint y: 139, endPoint x: 173, endPoint y: 138, distance: 35.3
click at [173, 138] on div "SearchWithCriteria12c1b820-6c92-459a-ae78-b95a4fad8997 MLC Song Code CC5ZO8" at bounding box center [305, 141] width 407 height 15
click at [241, 143] on input "CC5ZO8" at bounding box center [342, 141] width 334 height 14
drag, startPoint x: 230, startPoint y: 143, endPoint x: 165, endPoint y: 143, distance: 65.7
click at [165, 143] on div "SearchWithCriteria12c1b820-6c92-459a-ae78-b95a4fad8997 MLC Song Code CC5ZO8" at bounding box center [305, 141] width 407 height 15
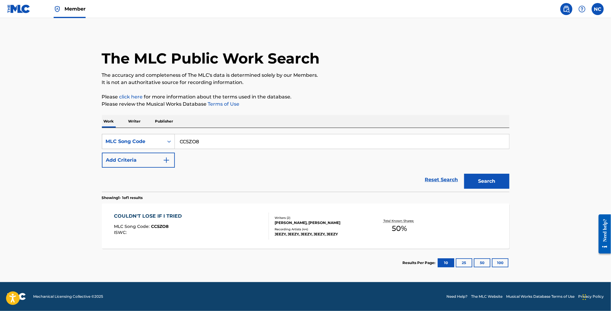
paste input "DR4S9S"
type input "DR4S9S"
click at [483, 178] on button "Search" at bounding box center [486, 181] width 45 height 15
click at [193, 224] on div "DON T DESERVE ME MLC Song Code : DR4S9S ISWC : T3231161852" at bounding box center [191, 226] width 155 height 27
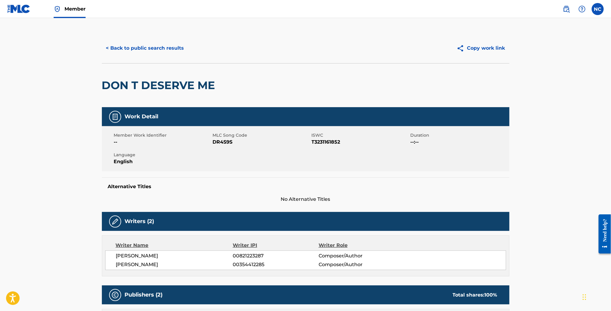
click at [107, 48] on button "< Back to public search results" at bounding box center [145, 48] width 86 height 15
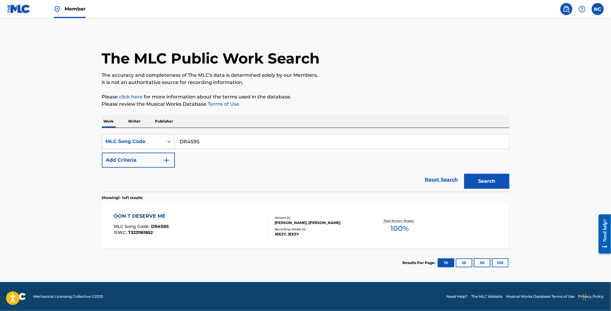
drag, startPoint x: 230, startPoint y: 139, endPoint x: 180, endPoint y: 141, distance: 50.4
click at [180, 141] on input "DR4S9S" at bounding box center [342, 141] width 334 height 14
paste input "C1ECC"
type input "DC1ECC"
click at [474, 182] on button "Search" at bounding box center [486, 181] width 45 height 15
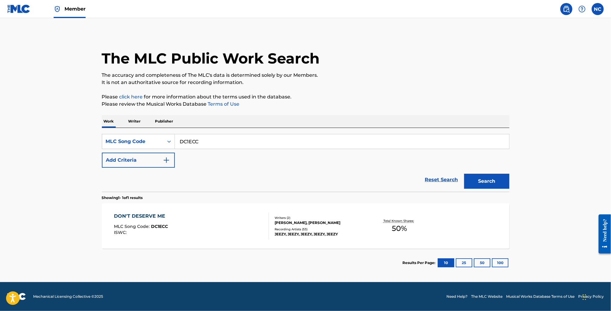
click at [190, 227] on div "DON'T DESERVE ME MLC Song Code : DC1ECC ISWC :" at bounding box center [191, 226] width 155 height 27
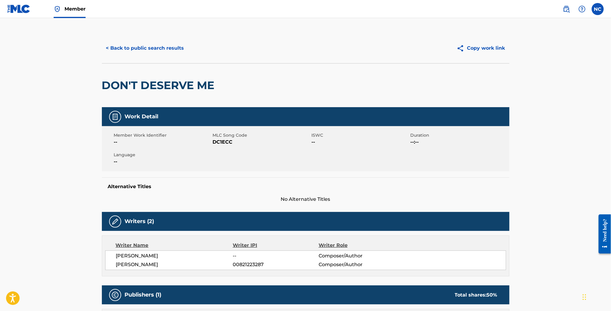
click at [106, 49] on button "< Back to public search results" at bounding box center [145, 48] width 86 height 15
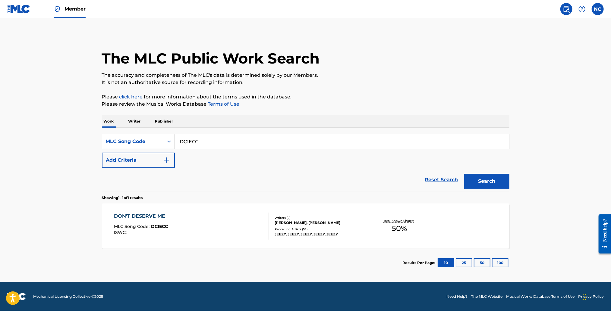
click at [10, 5] on img at bounding box center [18, 9] width 23 height 9
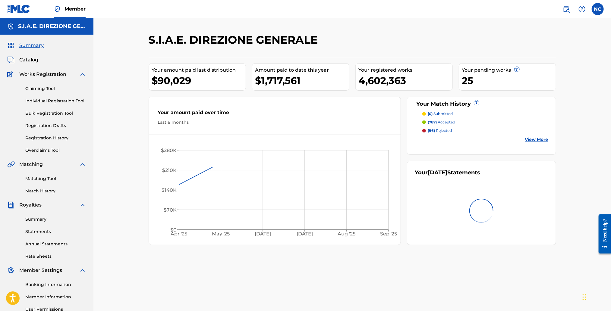
click at [28, 60] on span "Catalog" at bounding box center [28, 59] width 19 height 7
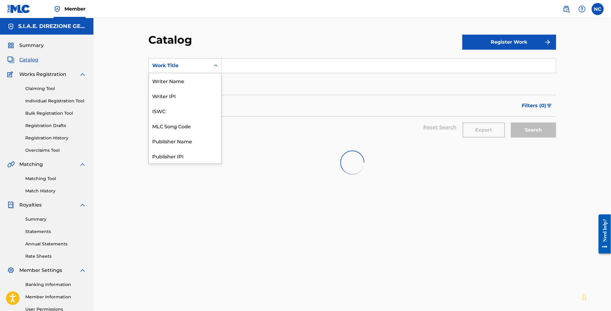
click at [189, 69] on div "Work Title" at bounding box center [179, 65] width 54 height 7
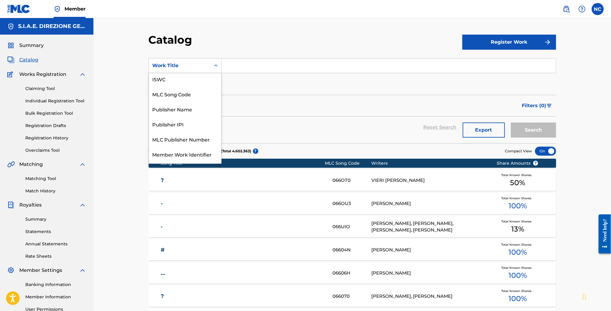
scroll to position [45, 0]
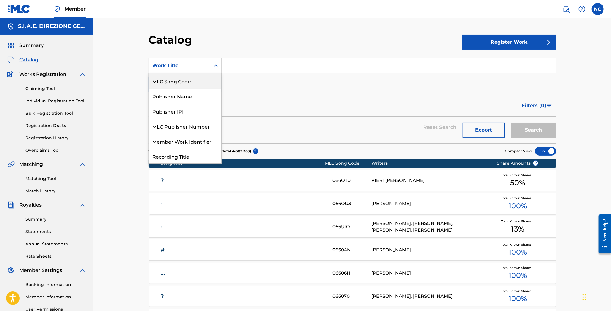
click at [186, 81] on div "MLC Song Code" at bounding box center [185, 81] width 72 height 15
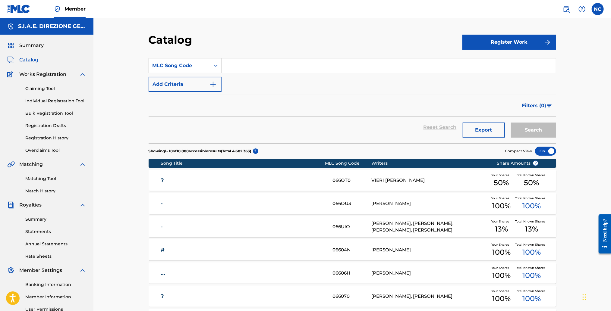
click at [237, 59] on input "Search Form" at bounding box center [388, 65] width 334 height 14
paste input "DC1ECC"
click at [538, 128] on button "Search" at bounding box center [533, 130] width 45 height 15
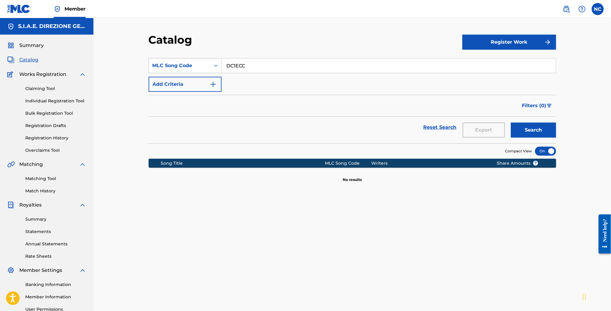
drag, startPoint x: 282, startPoint y: 66, endPoint x: 171, endPoint y: 65, distance: 111.2
click at [171, 65] on div "SearchWithCriteria9974b5ff-7646-49d5-9564-a0f9f8df925a MLC Song Code DC1ECC" at bounding box center [352, 65] width 407 height 15
paste input "R4S9S"
type input "DR4S9S"
click at [535, 131] on button "Search" at bounding box center [533, 130] width 45 height 15
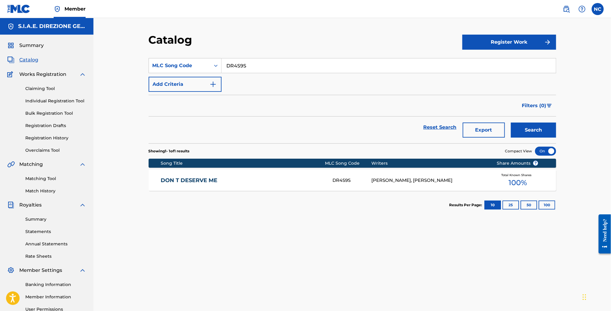
click at [190, 178] on link "DON T DESERVE ME" at bounding box center [243, 180] width 164 height 7
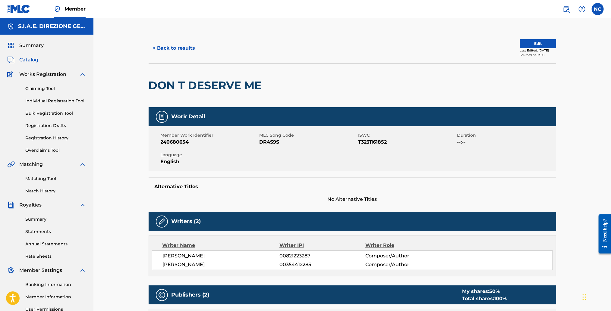
click at [520, 47] on button "Edit" at bounding box center [538, 43] width 36 height 9
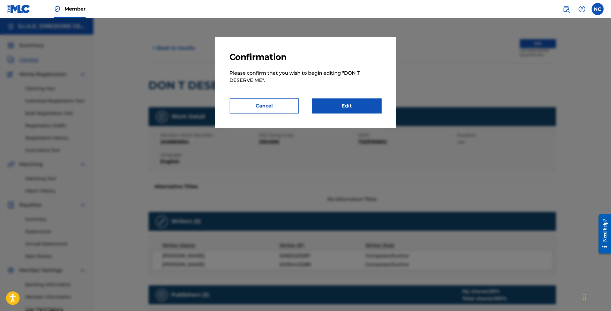
click at [354, 112] on link "Edit" at bounding box center [346, 106] width 69 height 15
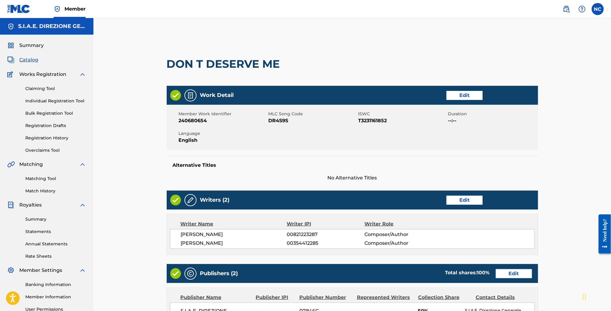
click at [292, 67] on div at bounding box center [325, 64] width 85 height 44
click at [291, 63] on div at bounding box center [325, 64] width 85 height 44
drag, startPoint x: 291, startPoint y: 62, endPoint x: 134, endPoint y: 61, distance: 156.7
click at [134, 61] on div "< Back DON T DESERVE ME Work Detail Edit Member Work Identifier 240680654 MLC S…" at bounding box center [351, 265] width 517 height 495
copy div "DON T DESERVE ME"
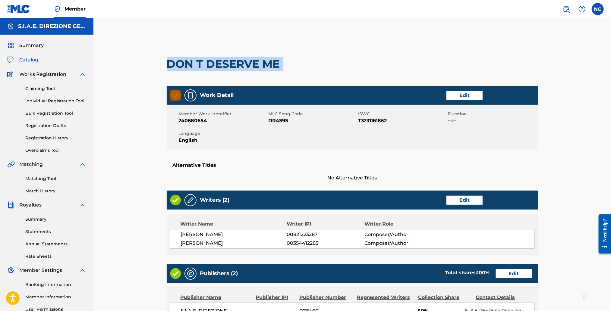
click at [50, 89] on link "Claiming Tool" at bounding box center [55, 89] width 61 height 6
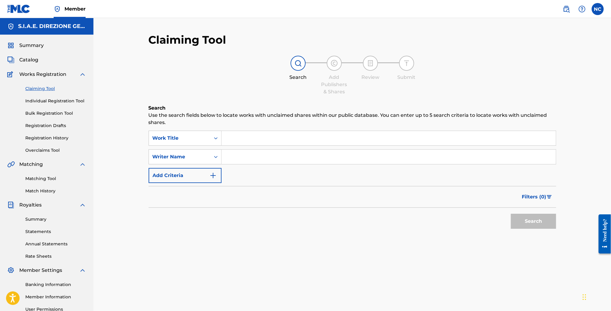
click at [279, 140] on input "Search Form" at bounding box center [388, 138] width 334 height 14
paste input "DON T DESERVE ME"
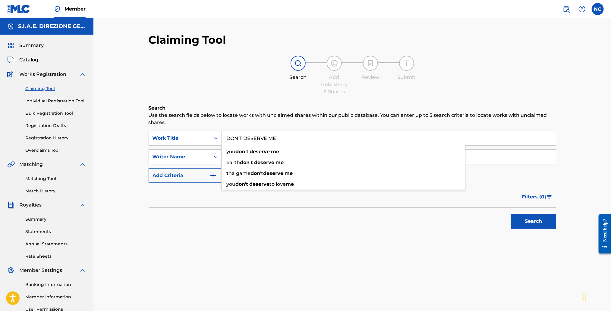
type input "DON T DESERVE ME"
click at [550, 223] on button "Search" at bounding box center [533, 221] width 45 height 15
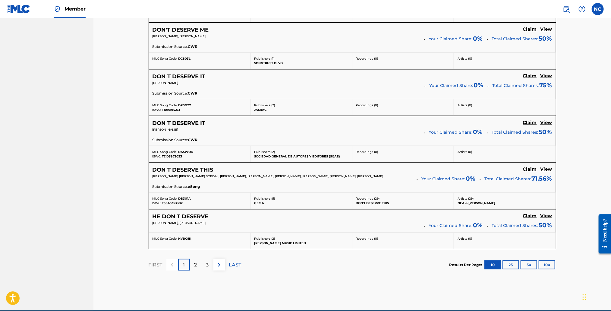
scroll to position [361, 0]
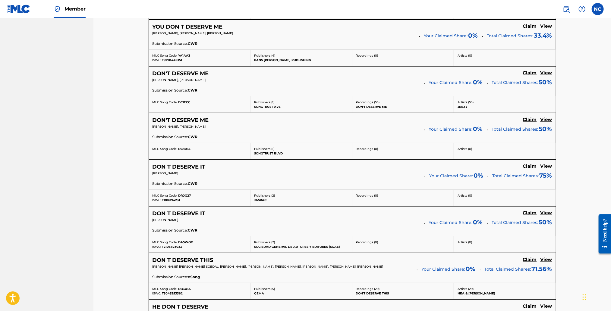
click at [545, 74] on h5 "View" at bounding box center [546, 73] width 12 height 6
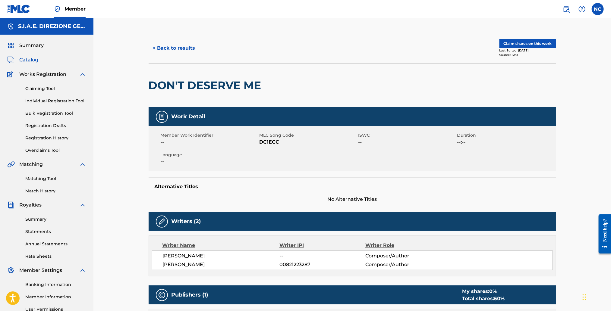
click at [32, 61] on span "Catalog" at bounding box center [28, 59] width 19 height 7
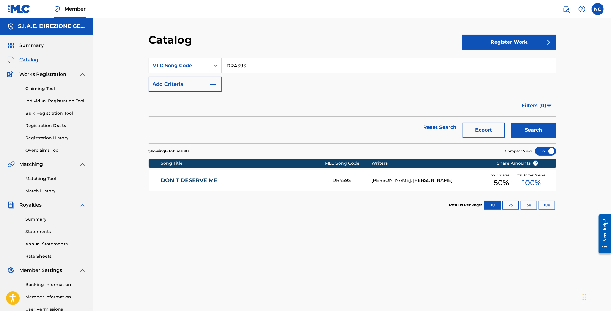
click at [179, 177] on link "DON T DESERVE ME" at bounding box center [243, 180] width 164 height 7
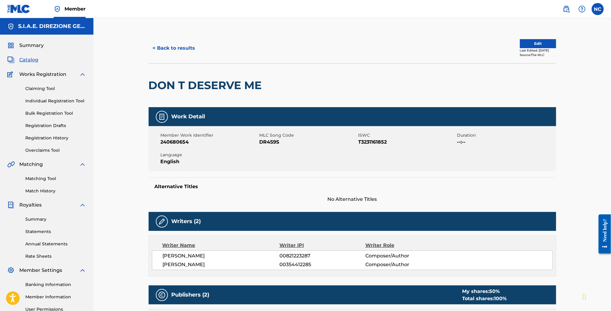
click at [30, 60] on span "Catalog" at bounding box center [28, 59] width 19 height 7
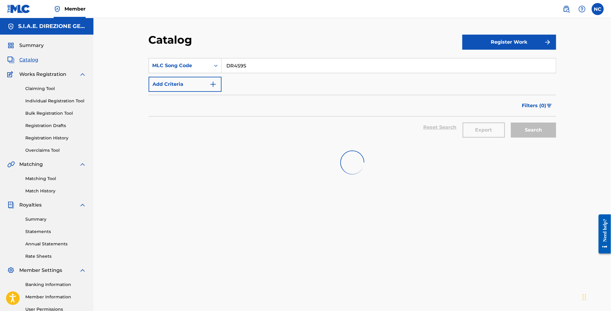
click at [262, 65] on input "DR4S9S" at bounding box center [388, 65] width 334 height 14
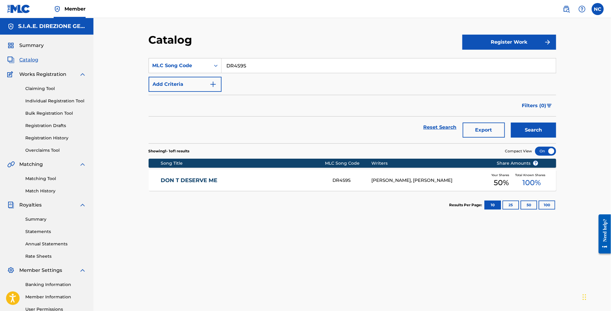
click at [42, 152] on link "Overclaims Tool" at bounding box center [55, 150] width 61 height 6
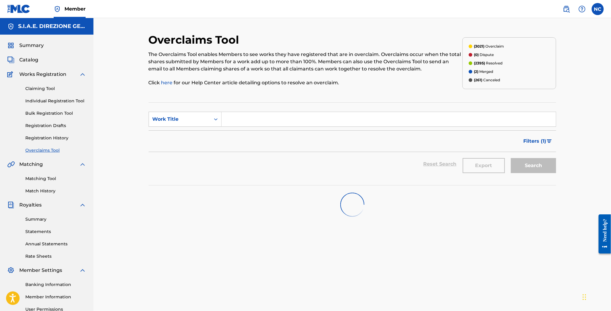
click at [247, 122] on input "Search Form" at bounding box center [388, 119] width 334 height 14
type input "[MEDICAL_DATA]"
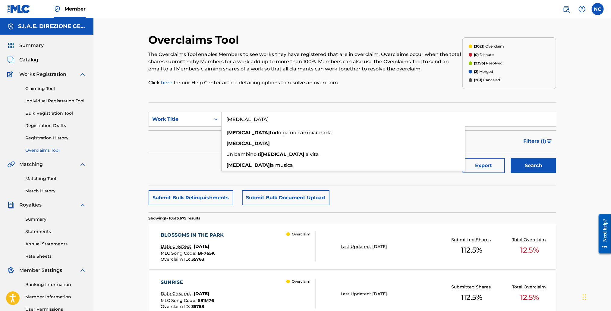
scroll to position [45, 0]
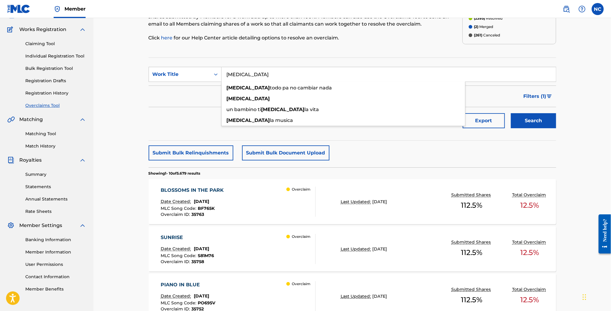
click at [547, 124] on button "Search" at bounding box center [533, 120] width 45 height 15
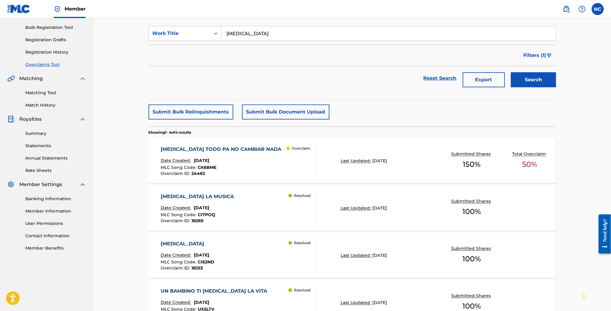
scroll to position [135, 0]
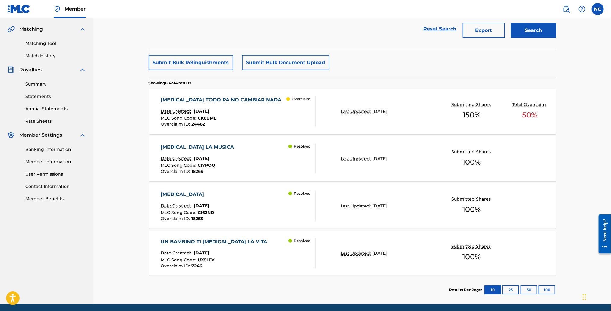
click at [231, 195] on div "[MEDICAL_DATA] Date Created: [DATE] MLC Song Code : CI62ND Overclaim ID : 18253…" at bounding box center [238, 206] width 155 height 30
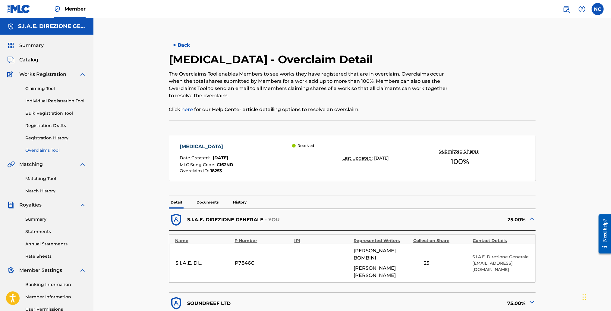
scroll to position [68, 0]
